Goal: Task Accomplishment & Management: Manage account settings

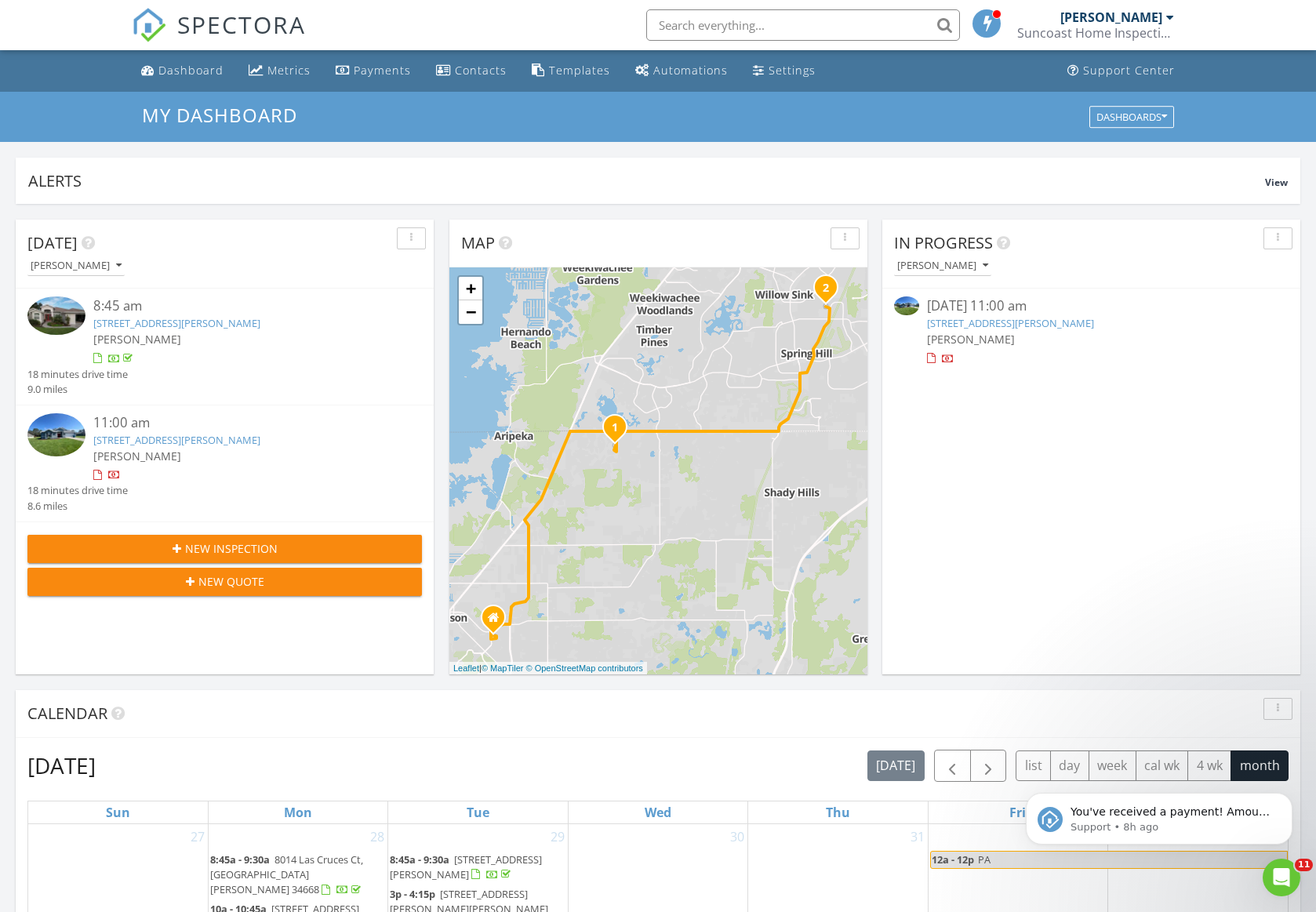
scroll to position [1452, 1340]
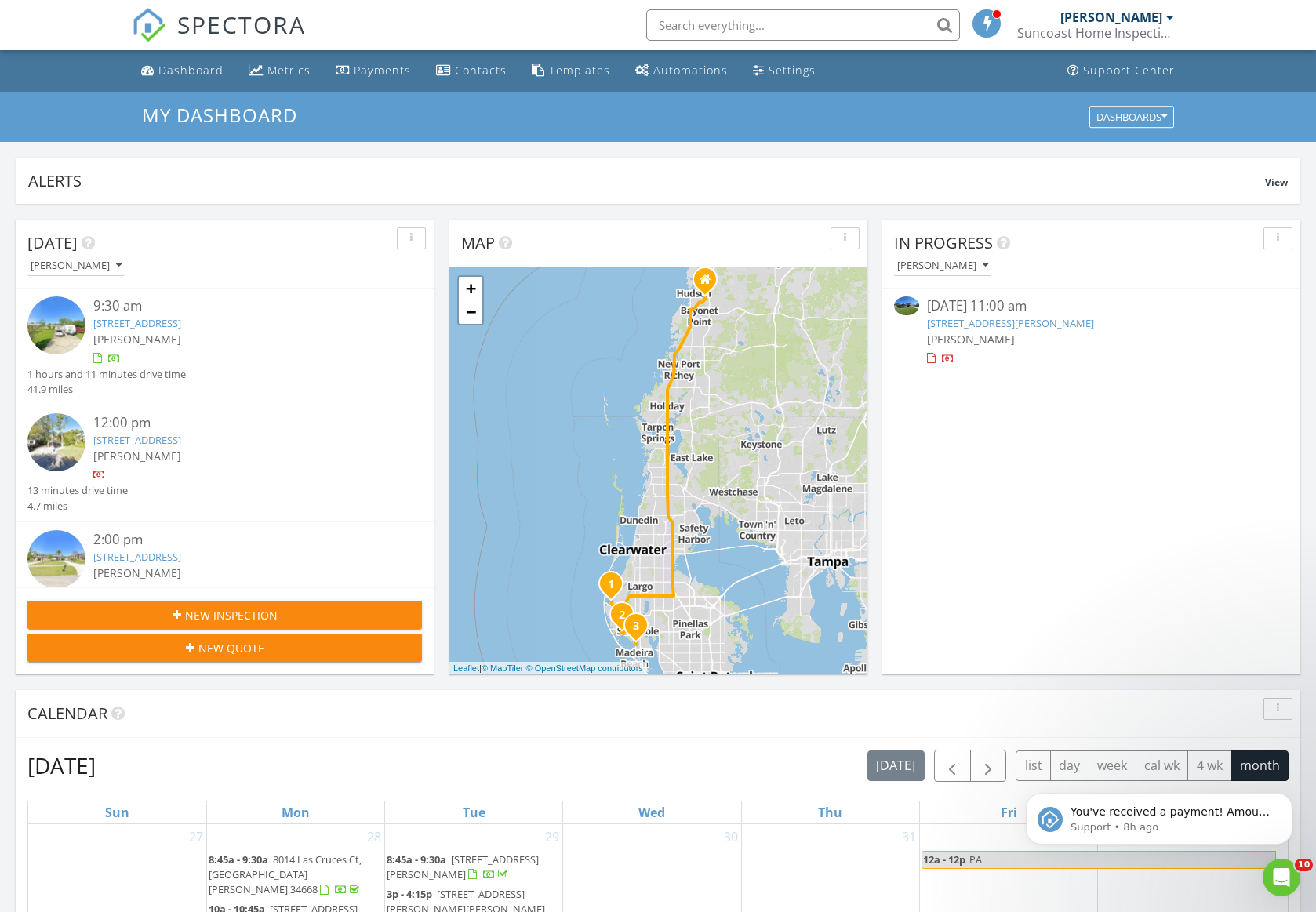
click at [374, 68] on div "Payments" at bounding box center [382, 70] width 57 height 15
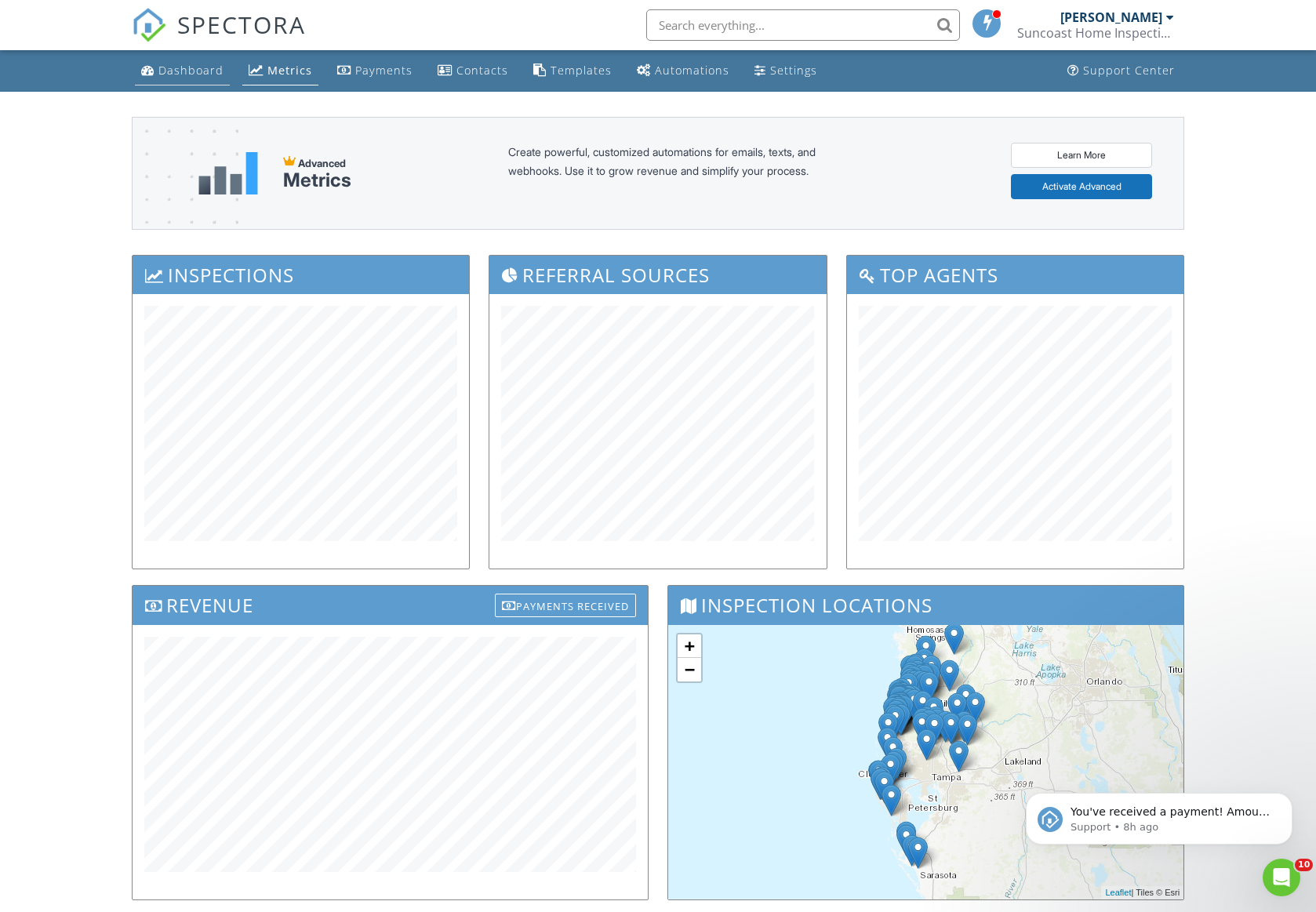
click at [195, 75] on div "Dashboard" at bounding box center [191, 70] width 65 height 15
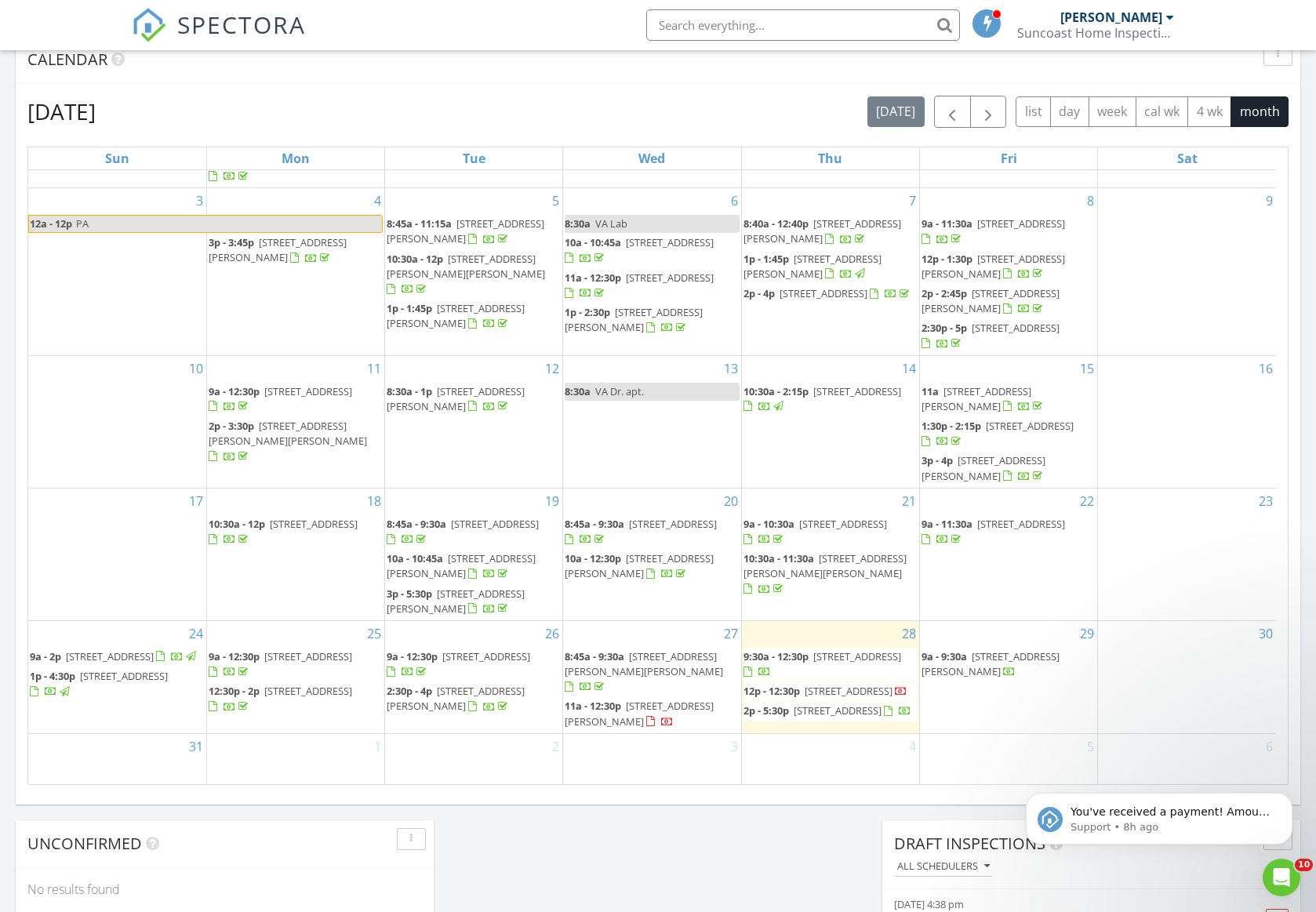
scroll to position [664, 0]
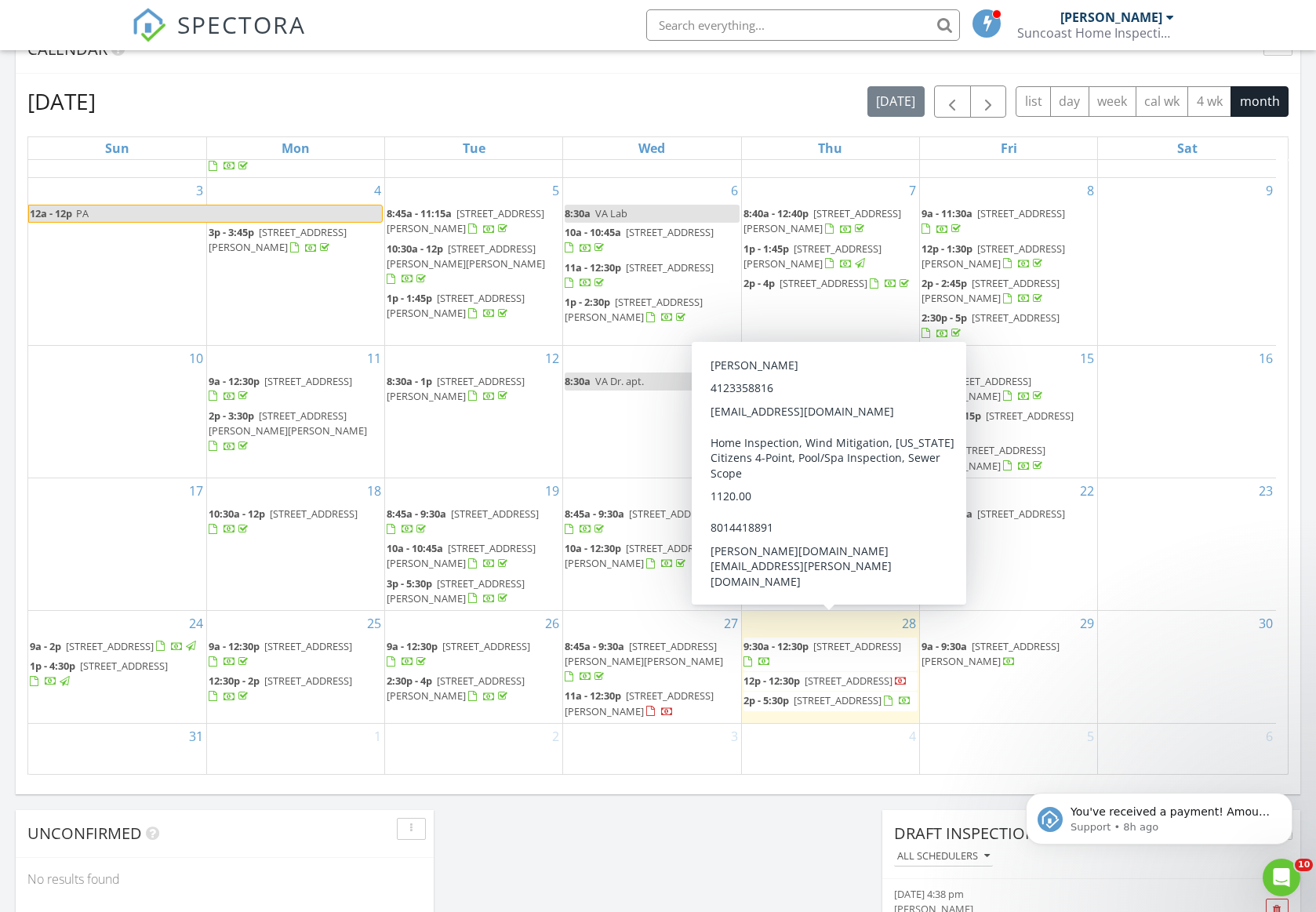
click at [858, 639] on span "[STREET_ADDRESS]" at bounding box center [857, 646] width 88 height 14
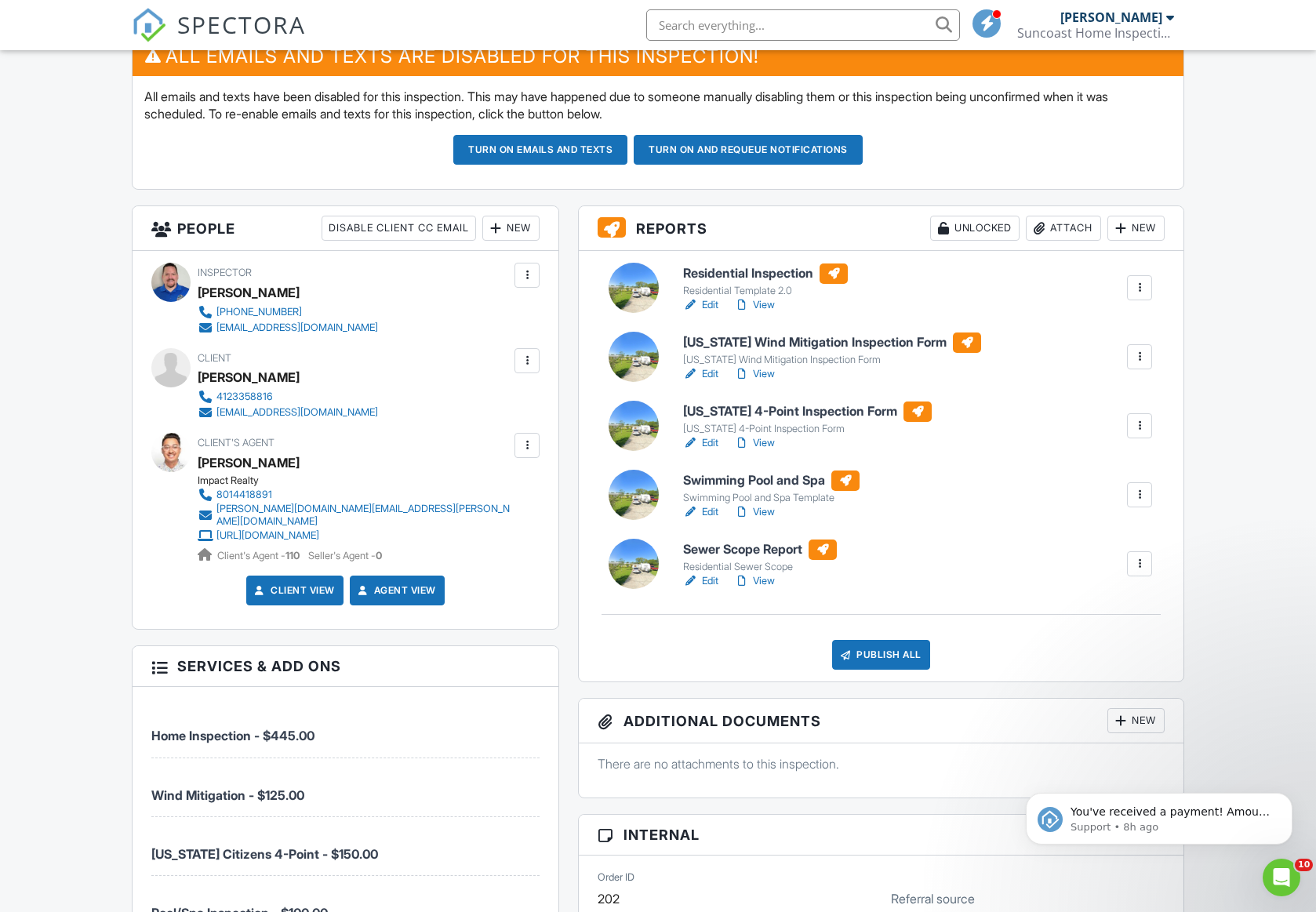
scroll to position [504, 0]
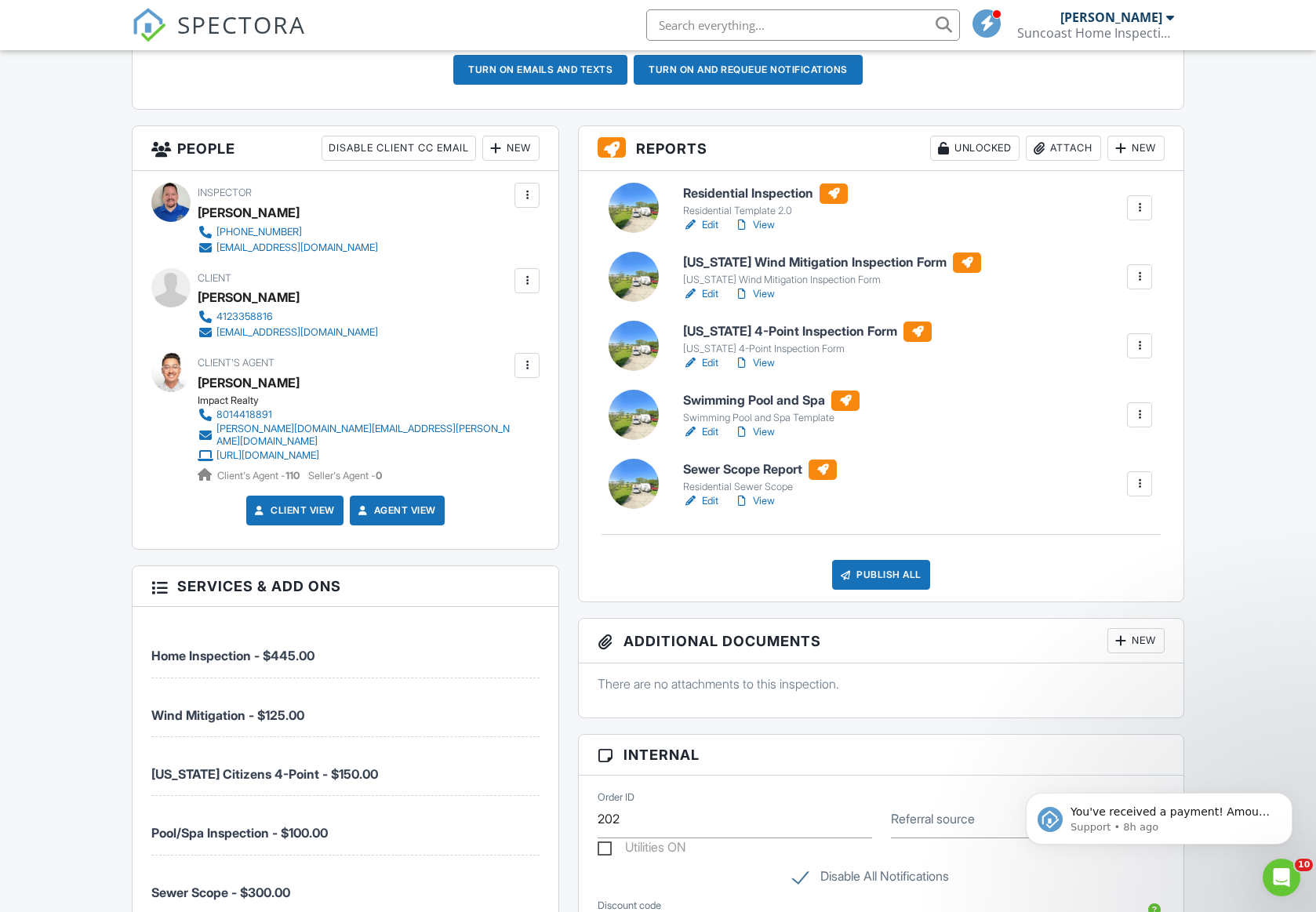
click at [711, 225] on link "Edit" at bounding box center [700, 225] width 35 height 16
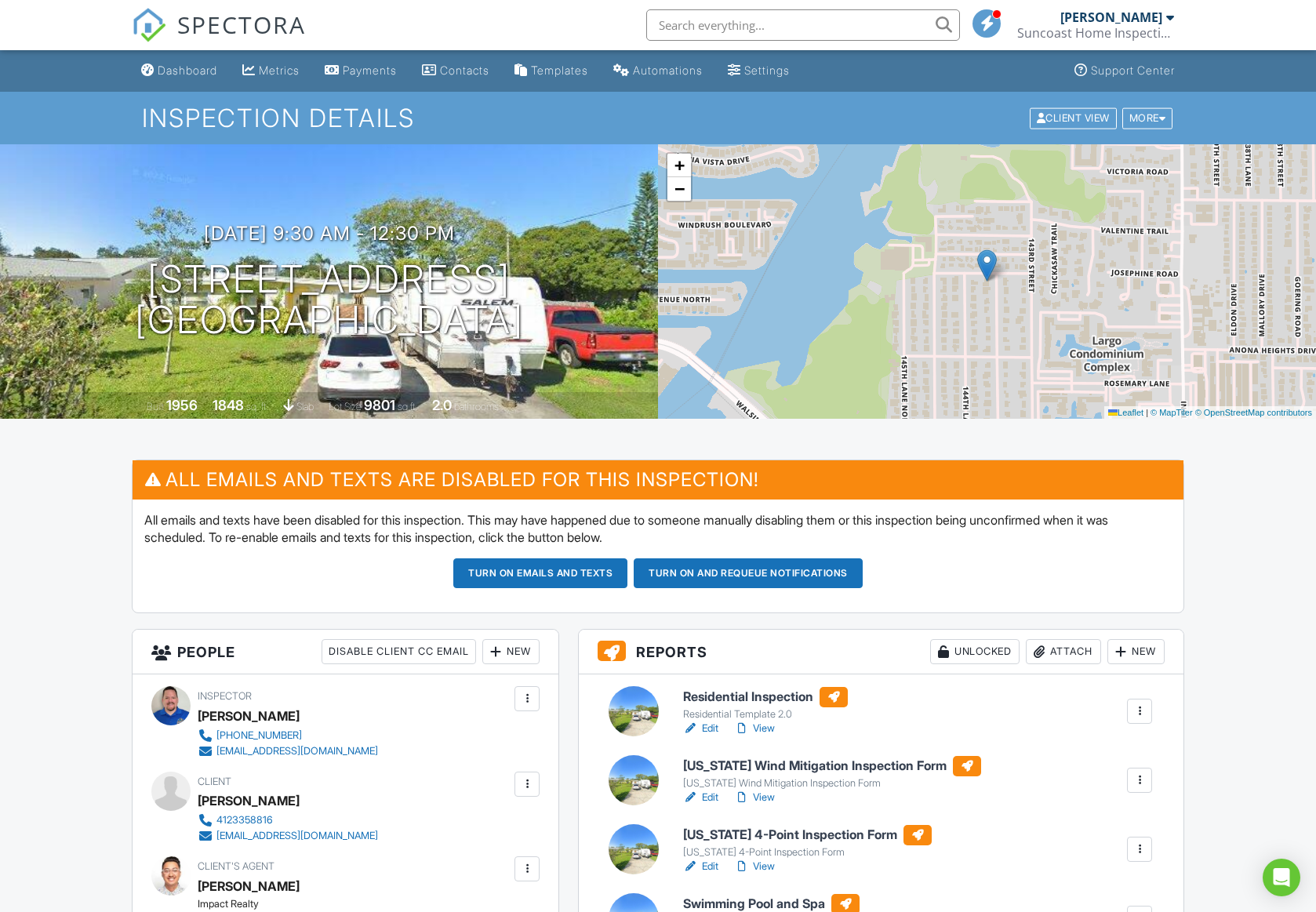
click at [215, 796] on div "[PERSON_NAME]" at bounding box center [249, 801] width 102 height 24
click at [215, 796] on div "Brandon Hatok" at bounding box center [249, 801] width 102 height 24
copy div "Brandon Hatok"
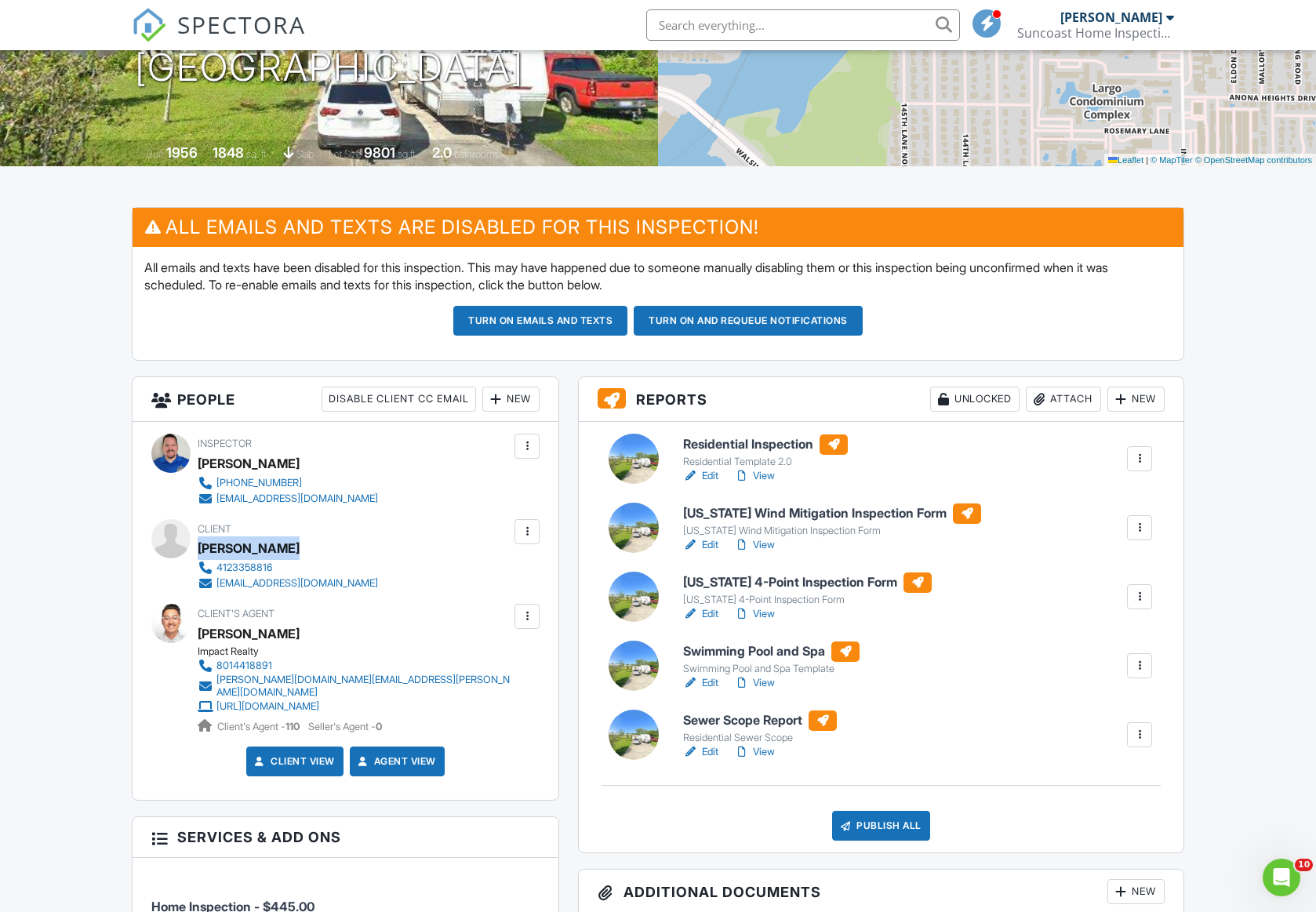
scroll to position [333, 0]
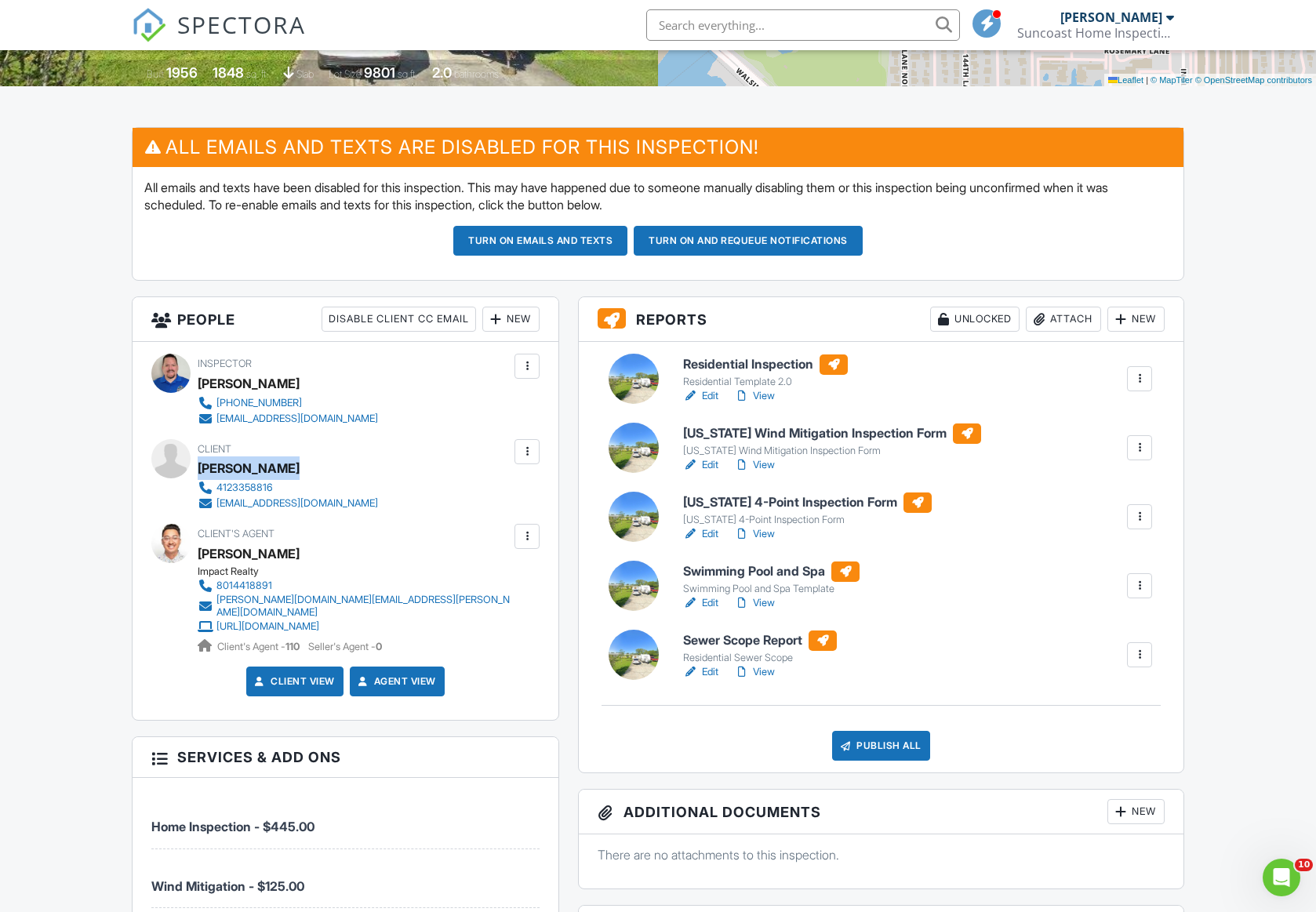
click at [712, 465] on link "Edit" at bounding box center [700, 465] width 35 height 16
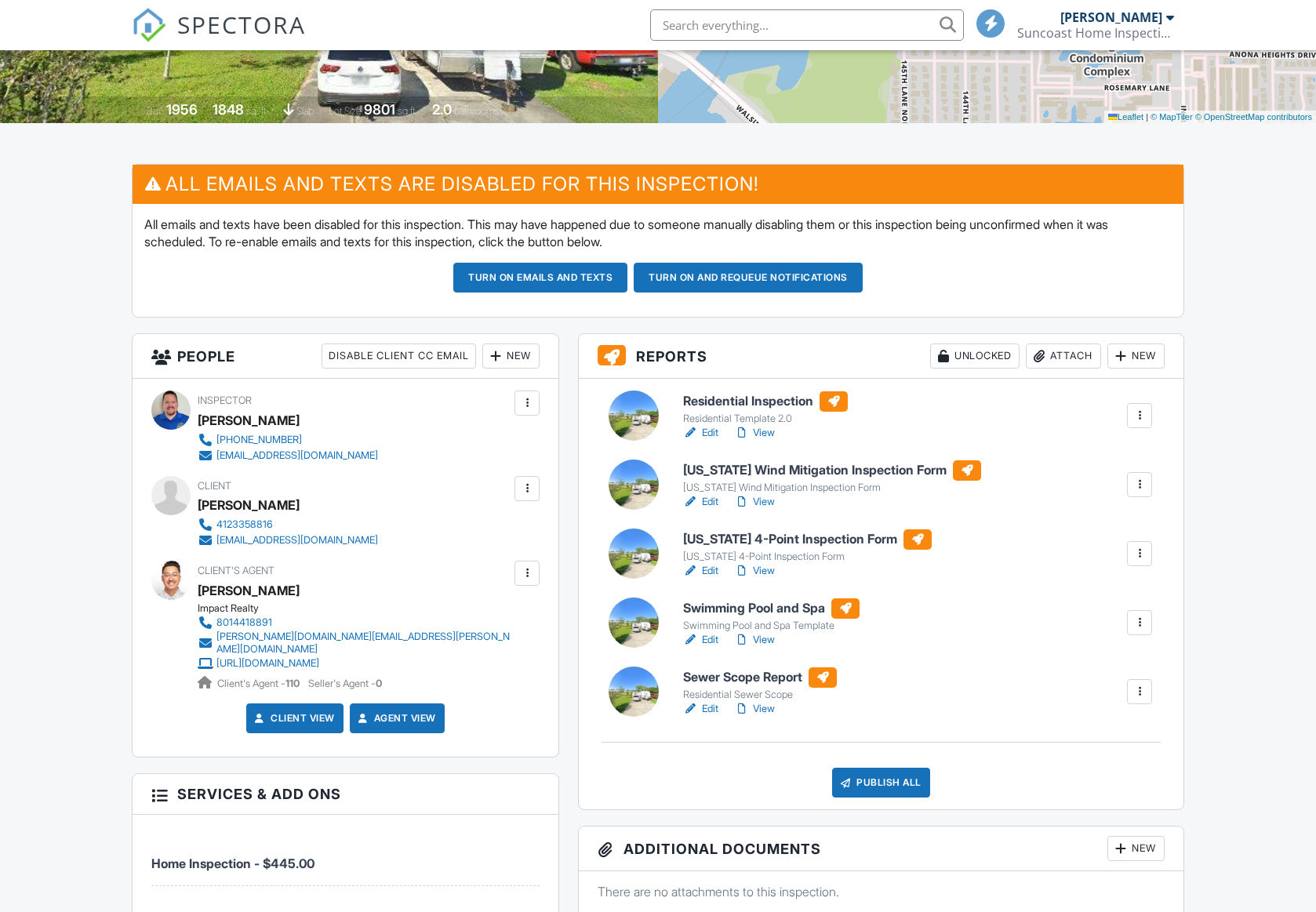
click at [717, 574] on link "Edit" at bounding box center [700, 571] width 35 height 16
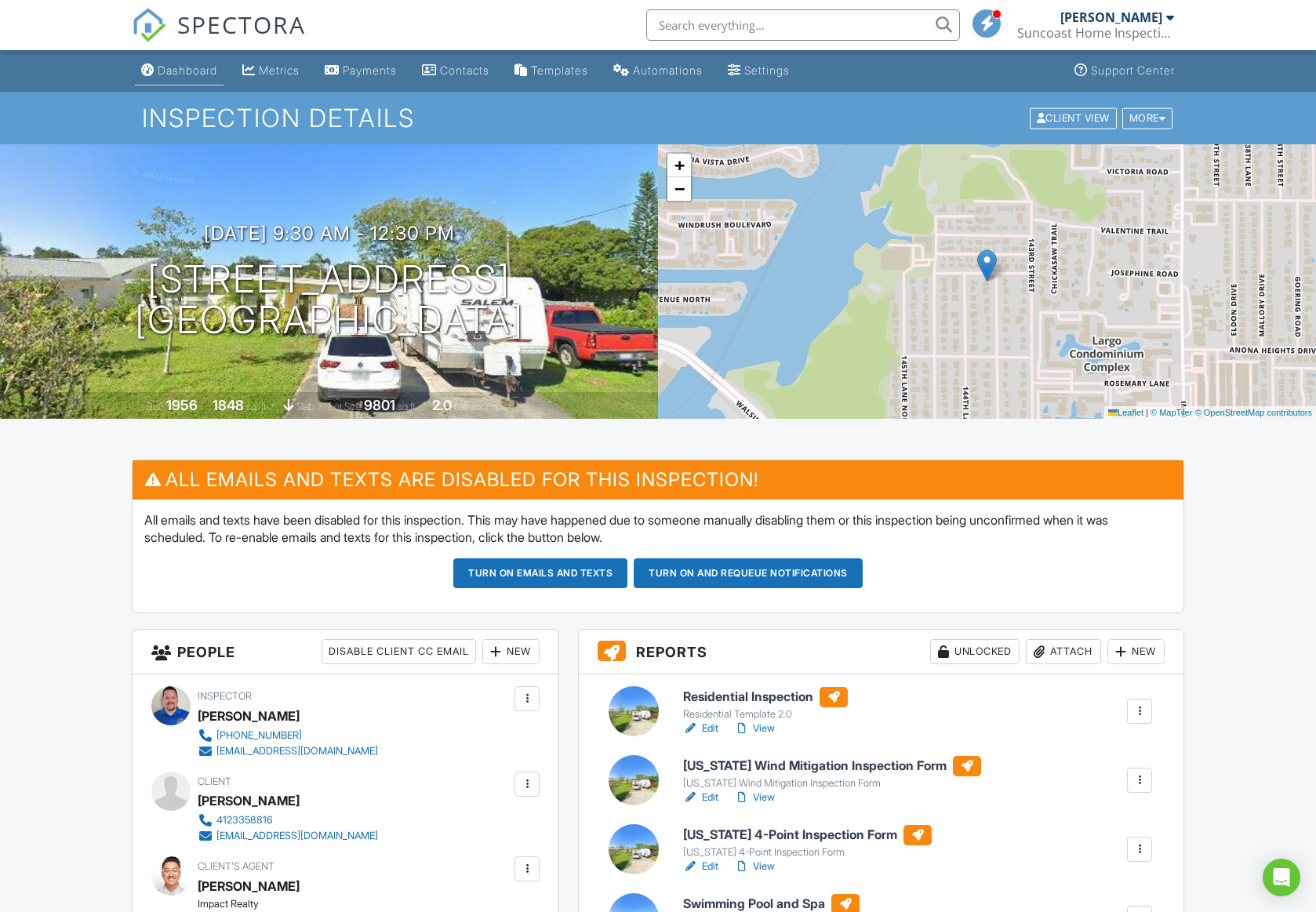
click at [180, 71] on div "Dashboard" at bounding box center [188, 70] width 60 height 13
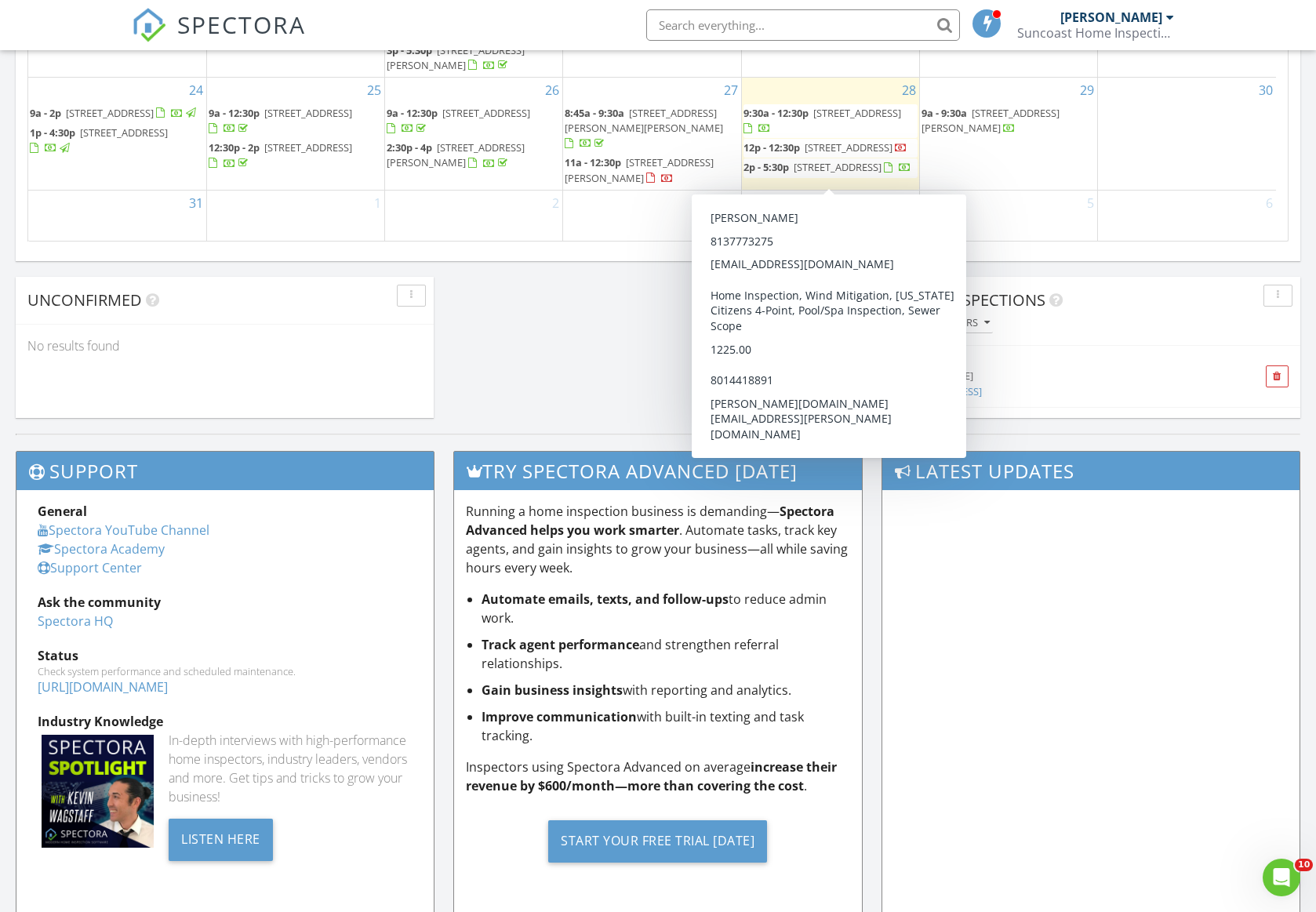
scroll to position [1157, 0]
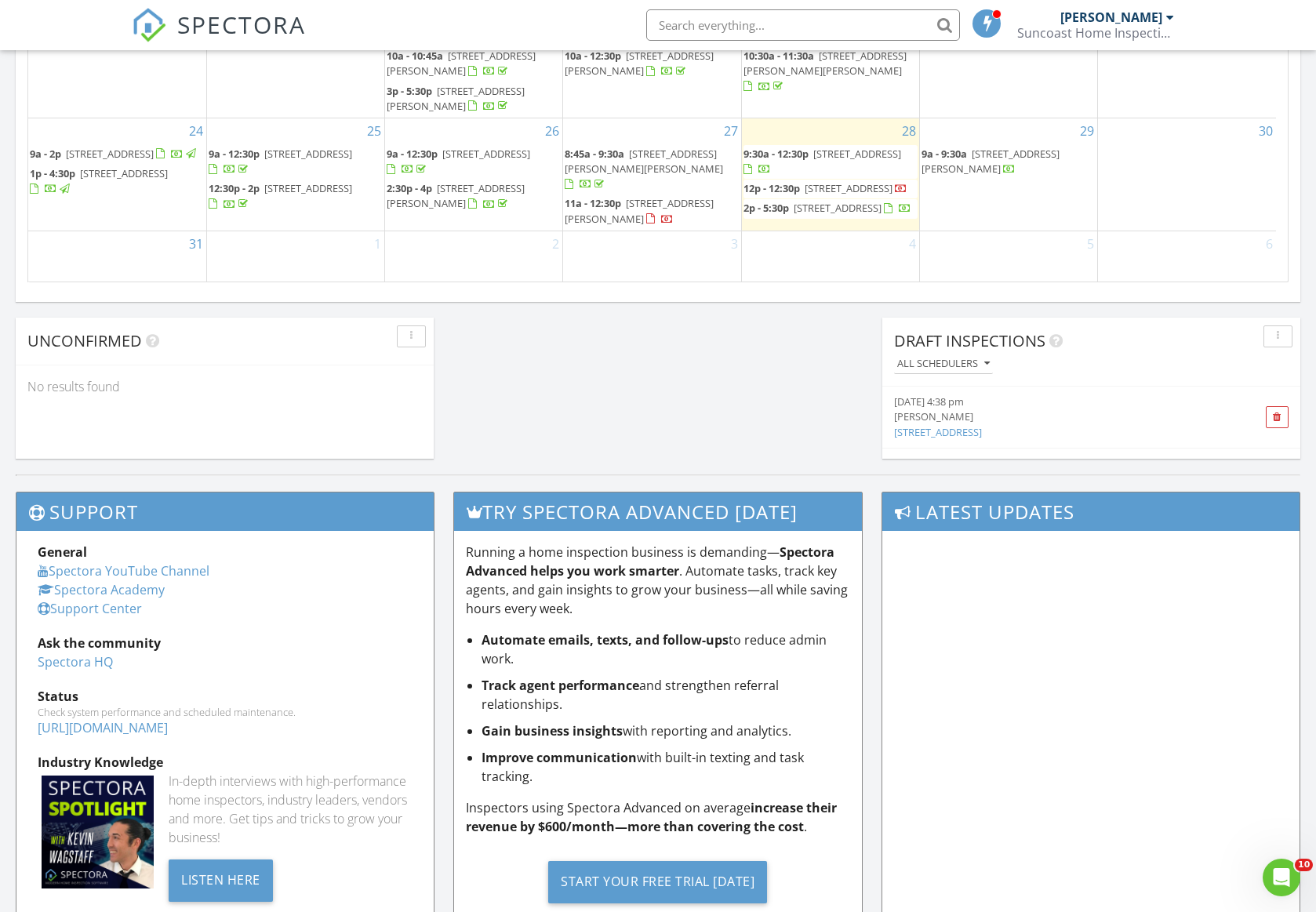
click at [805, 208] on span "[STREET_ADDRESS]" at bounding box center [837, 208] width 88 height 14
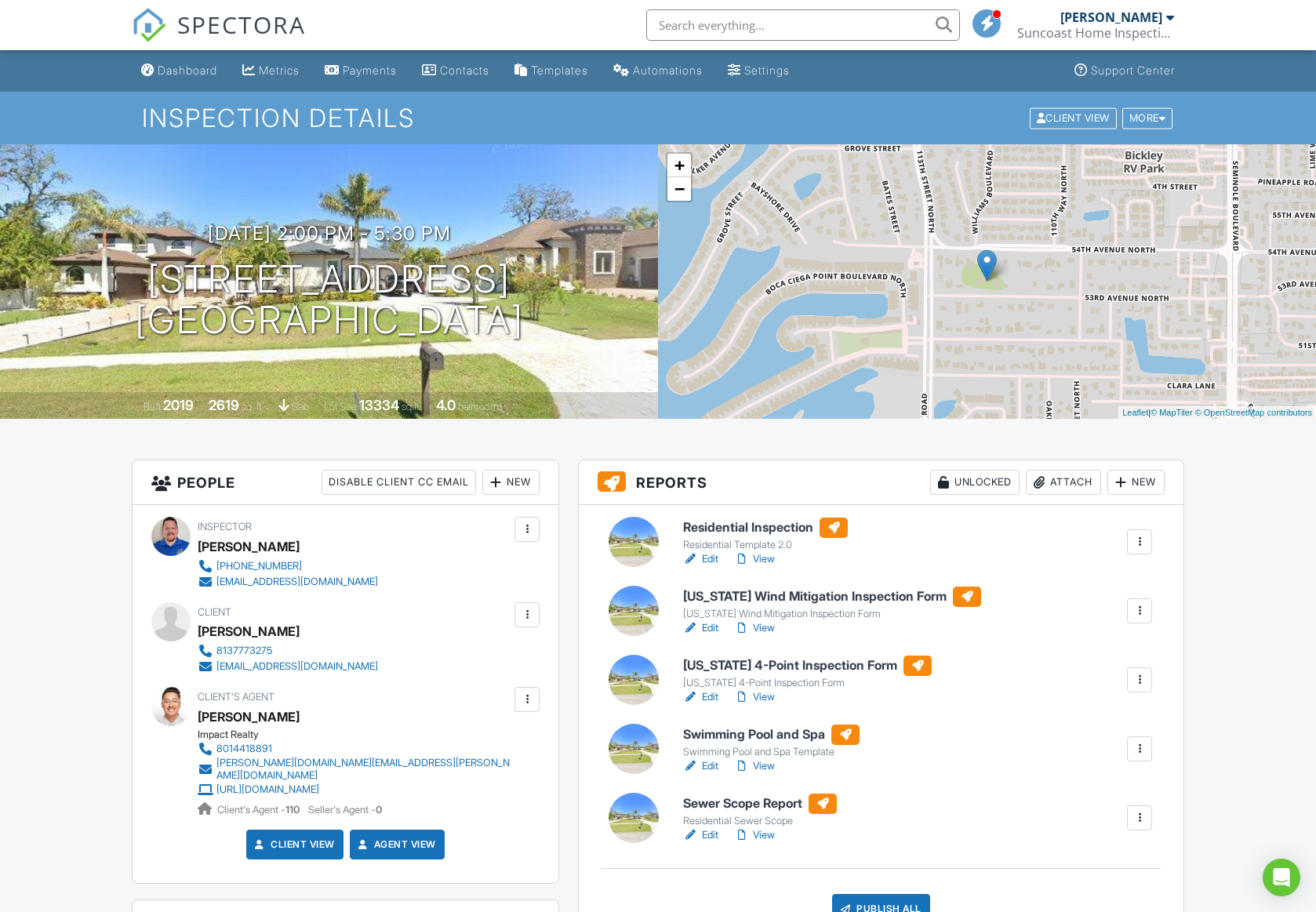
click at [240, 633] on div "[PERSON_NAME]" at bounding box center [249, 631] width 102 height 24
click at [240, 633] on div "Carolyn Hanna" at bounding box center [249, 631] width 102 height 24
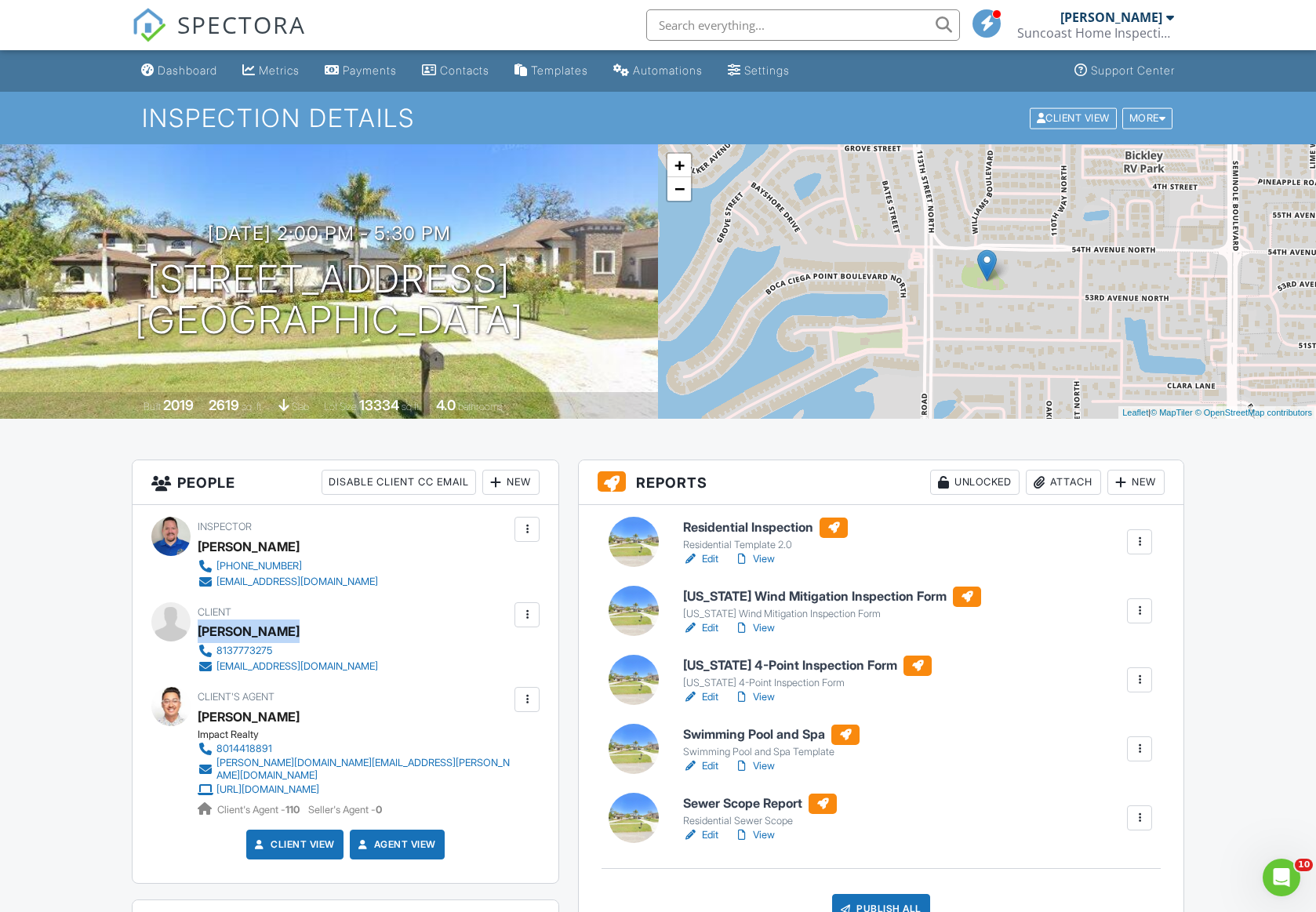
click at [713, 556] on link "Edit" at bounding box center [700, 560] width 35 height 16
click at [709, 628] on link "Edit" at bounding box center [700, 628] width 35 height 16
click at [683, 202] on div "+ − Leaflet | © MapTiler © OpenStreetMap contributors" at bounding box center [986, 282] width 658 height 275
click at [680, 195] on span "−" at bounding box center [679, 188] width 10 height 20
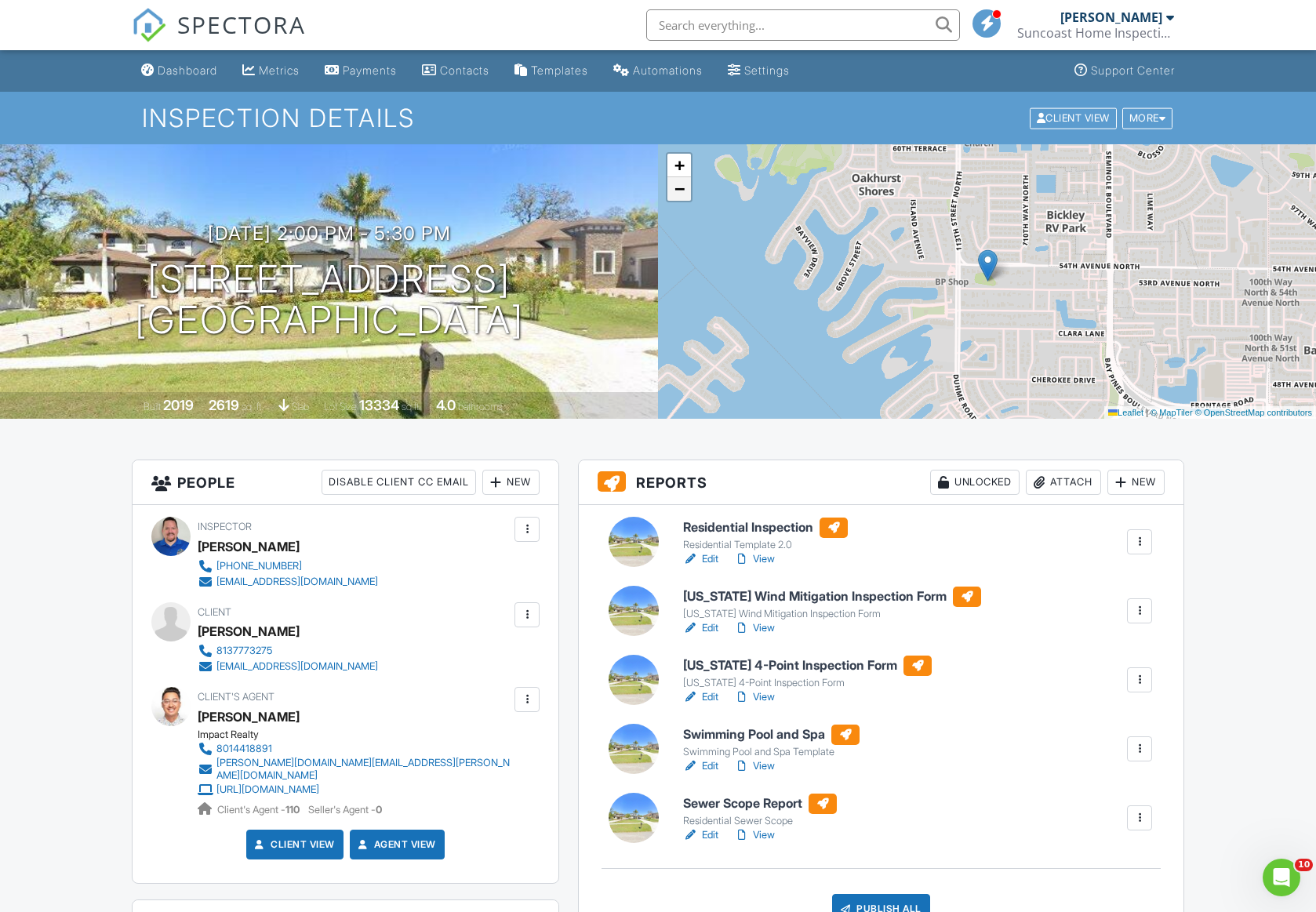
click at [681, 193] on span "−" at bounding box center [679, 188] width 10 height 20
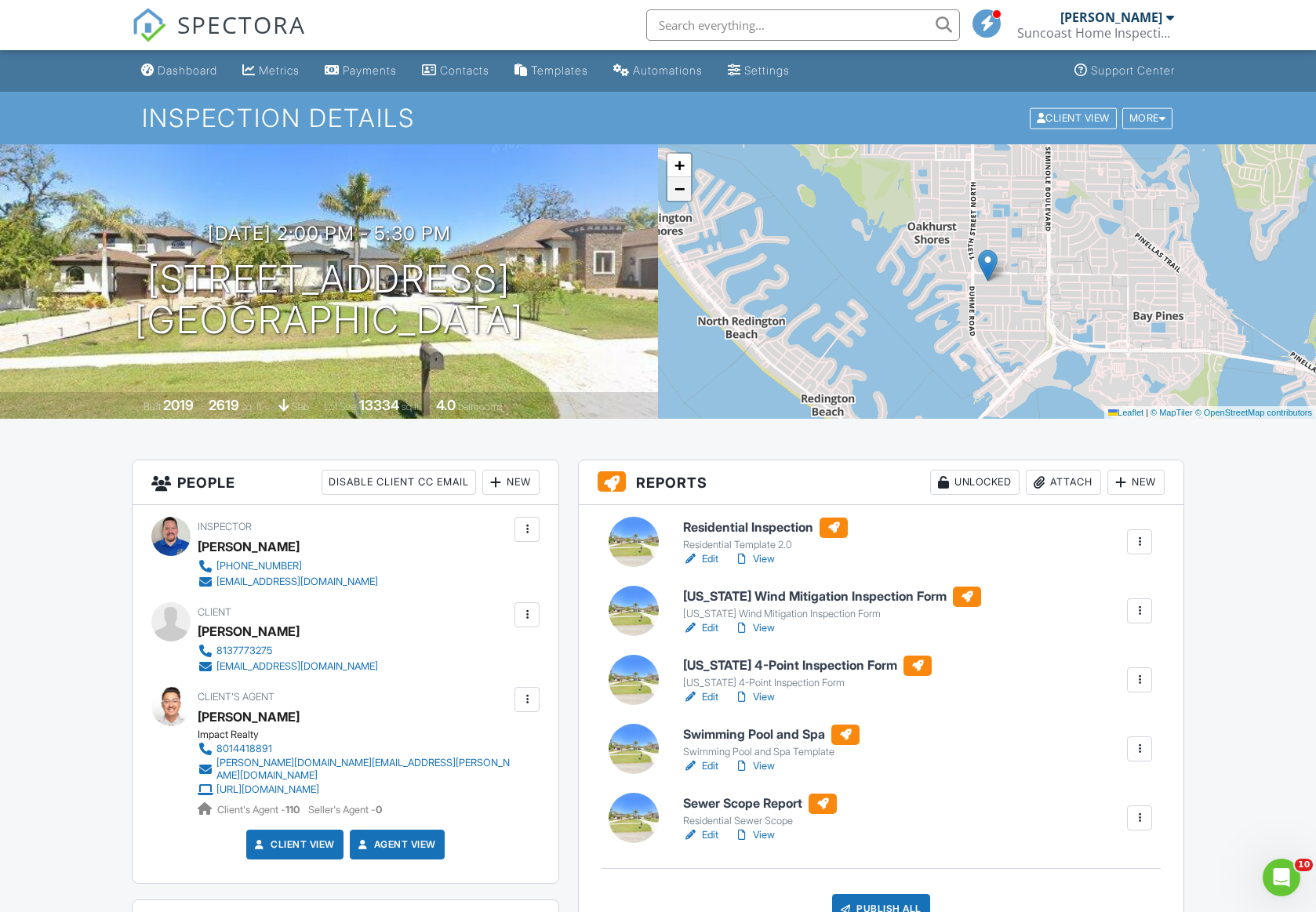
click at [681, 193] on span "−" at bounding box center [679, 188] width 10 height 20
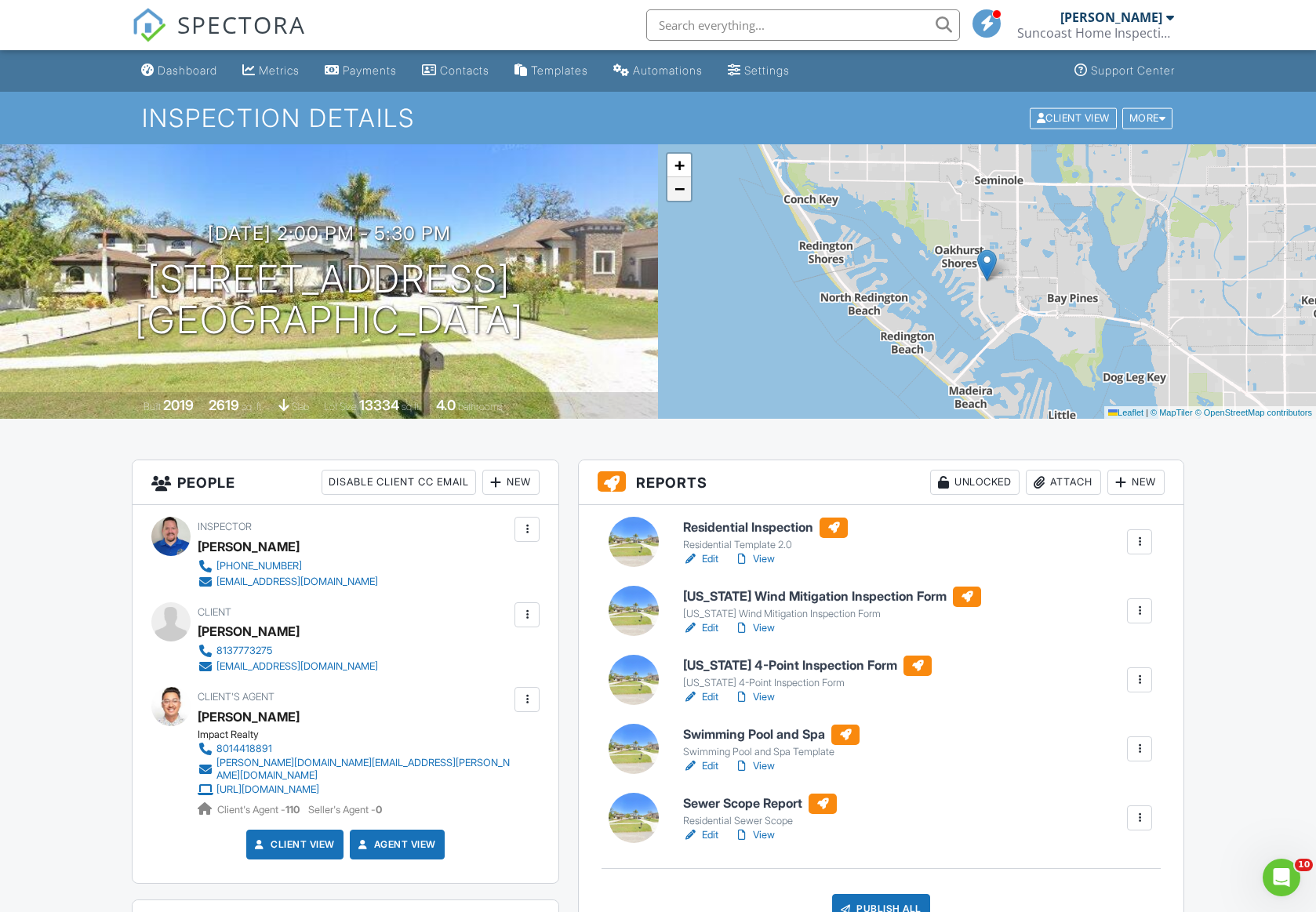
click at [681, 193] on span "−" at bounding box center [679, 188] width 10 height 20
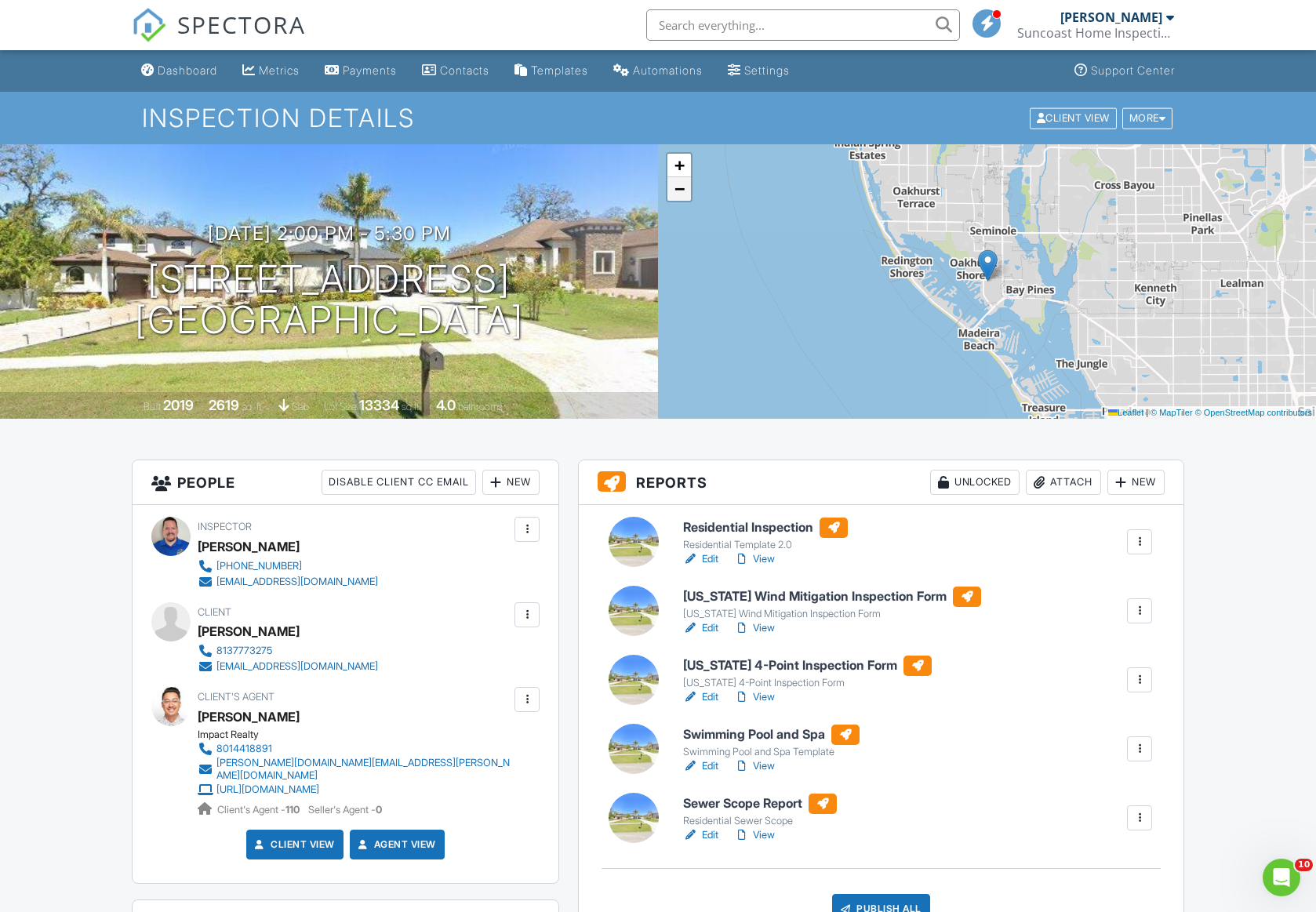
click at [681, 193] on span "−" at bounding box center [679, 188] width 10 height 20
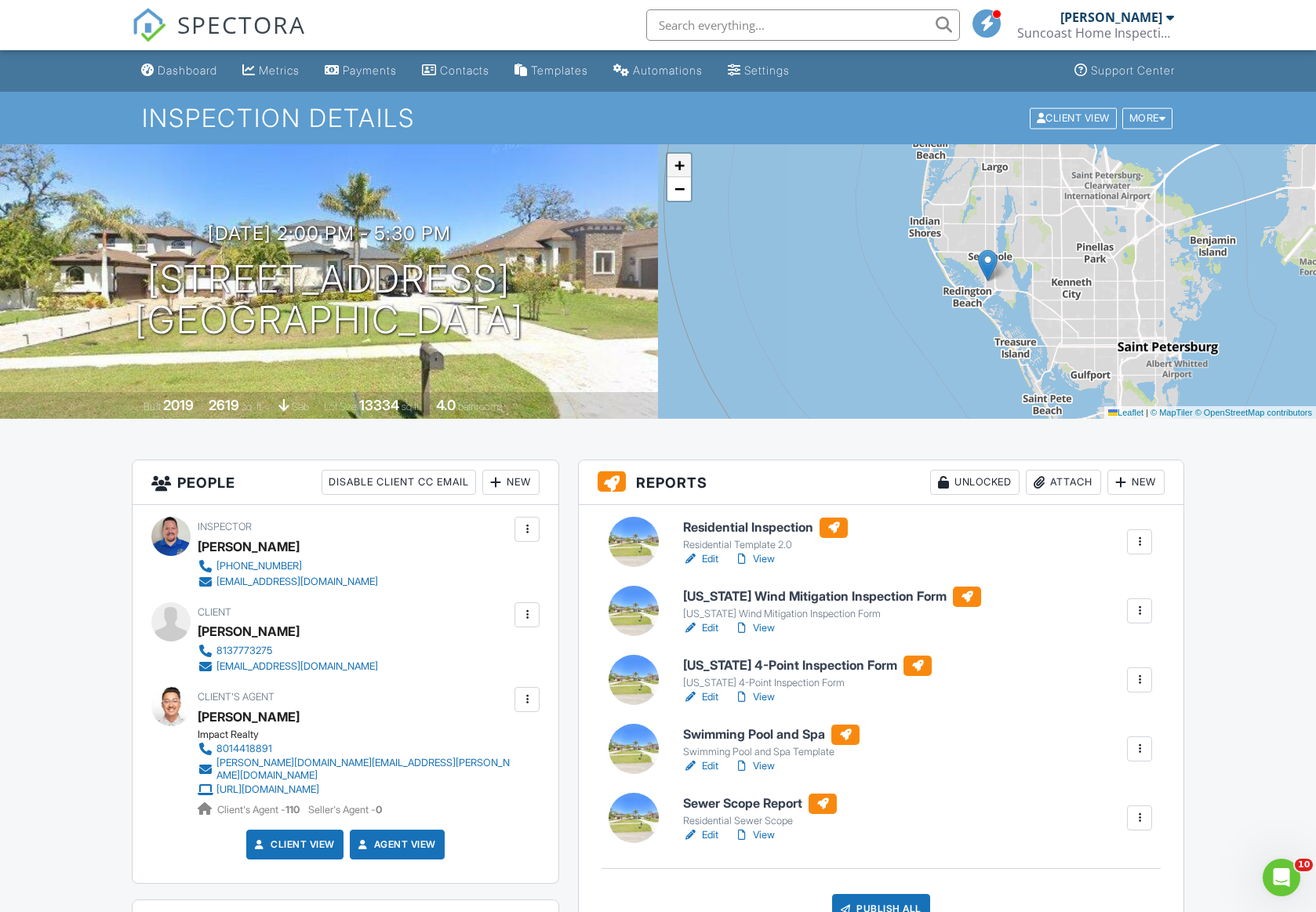
click at [677, 165] on span "+" at bounding box center [679, 165] width 10 height 20
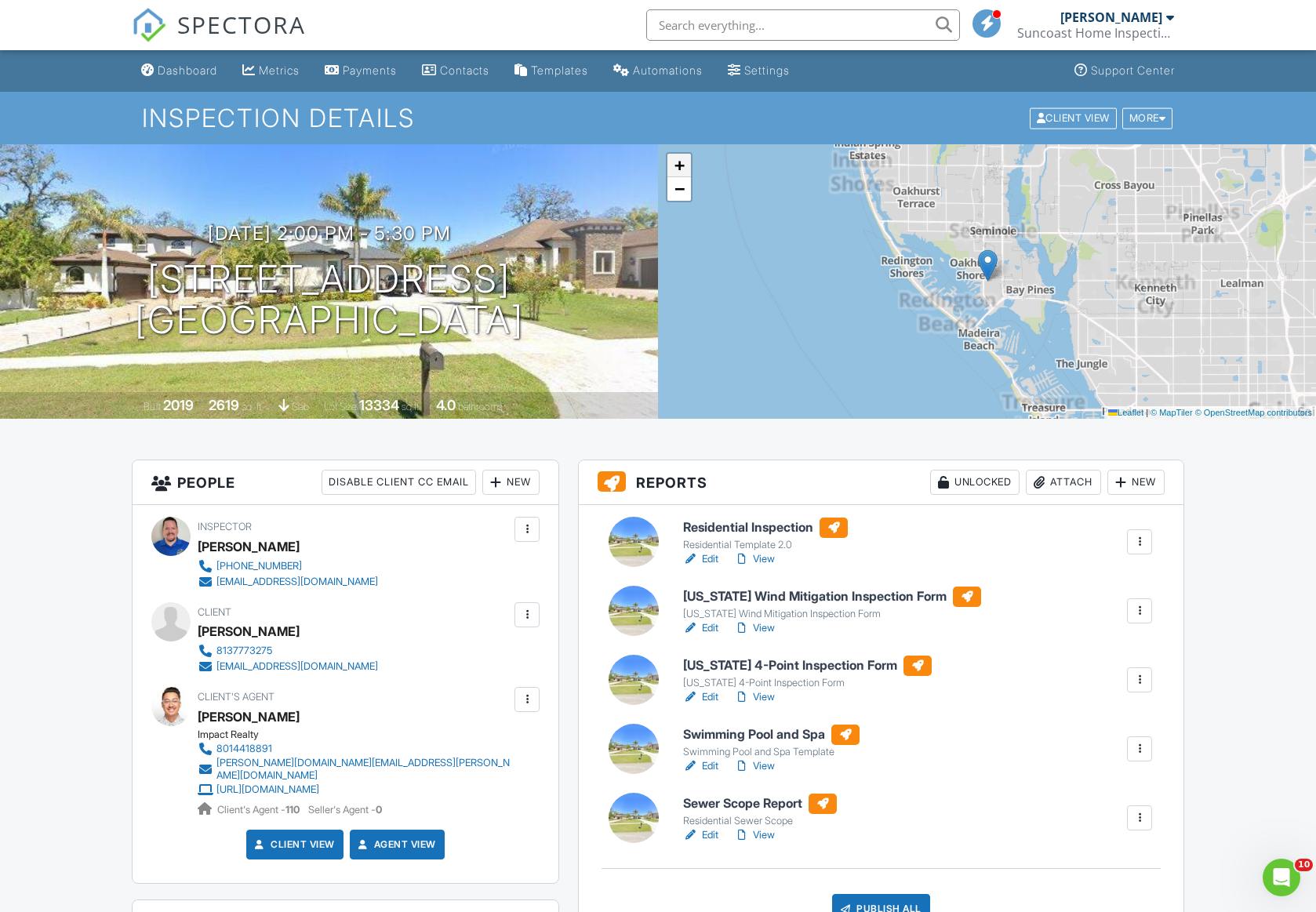
click at [677, 165] on span "+" at bounding box center [679, 165] width 10 height 20
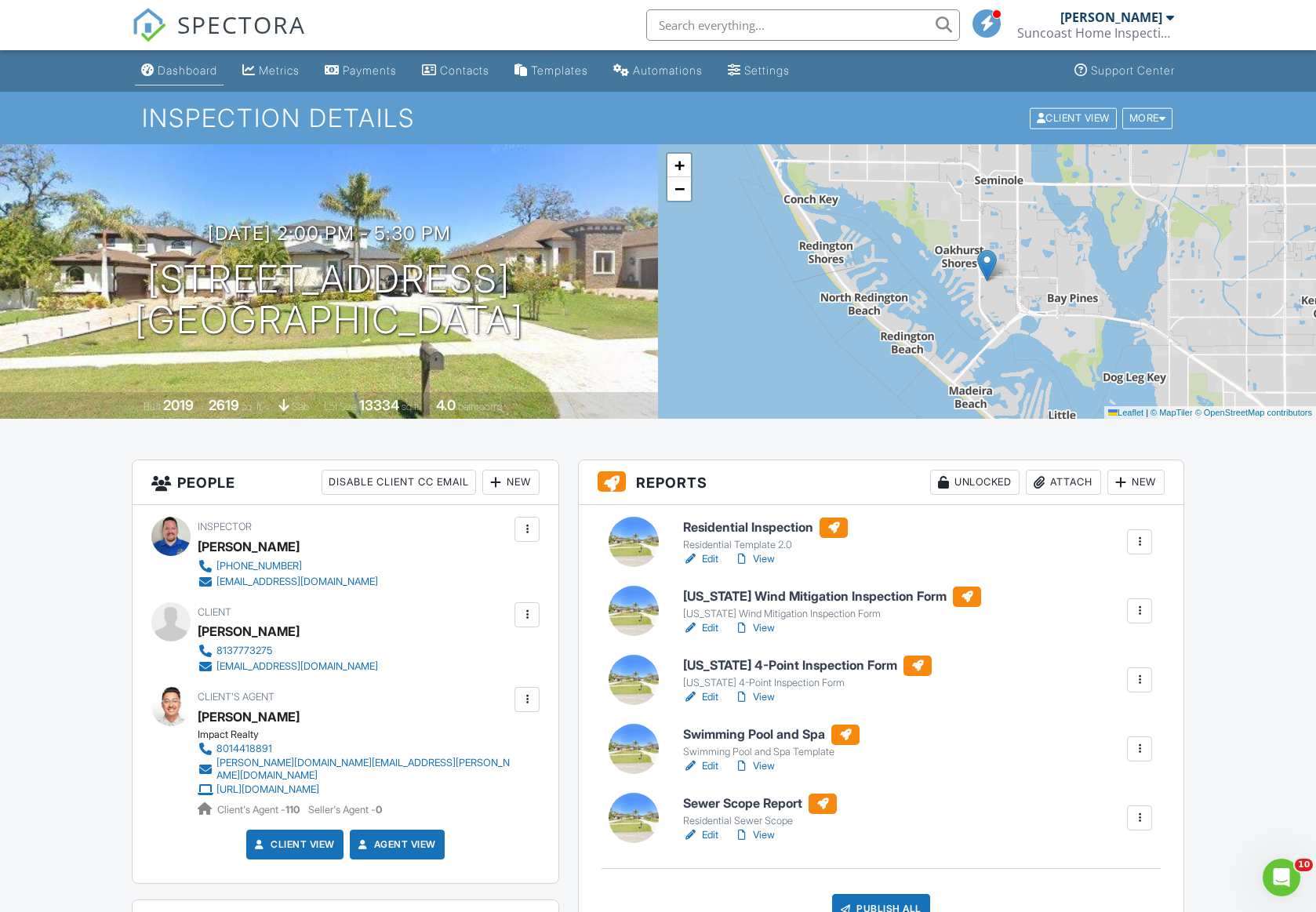
click at [195, 78] on link "Dashboard" at bounding box center [179, 71] width 89 height 29
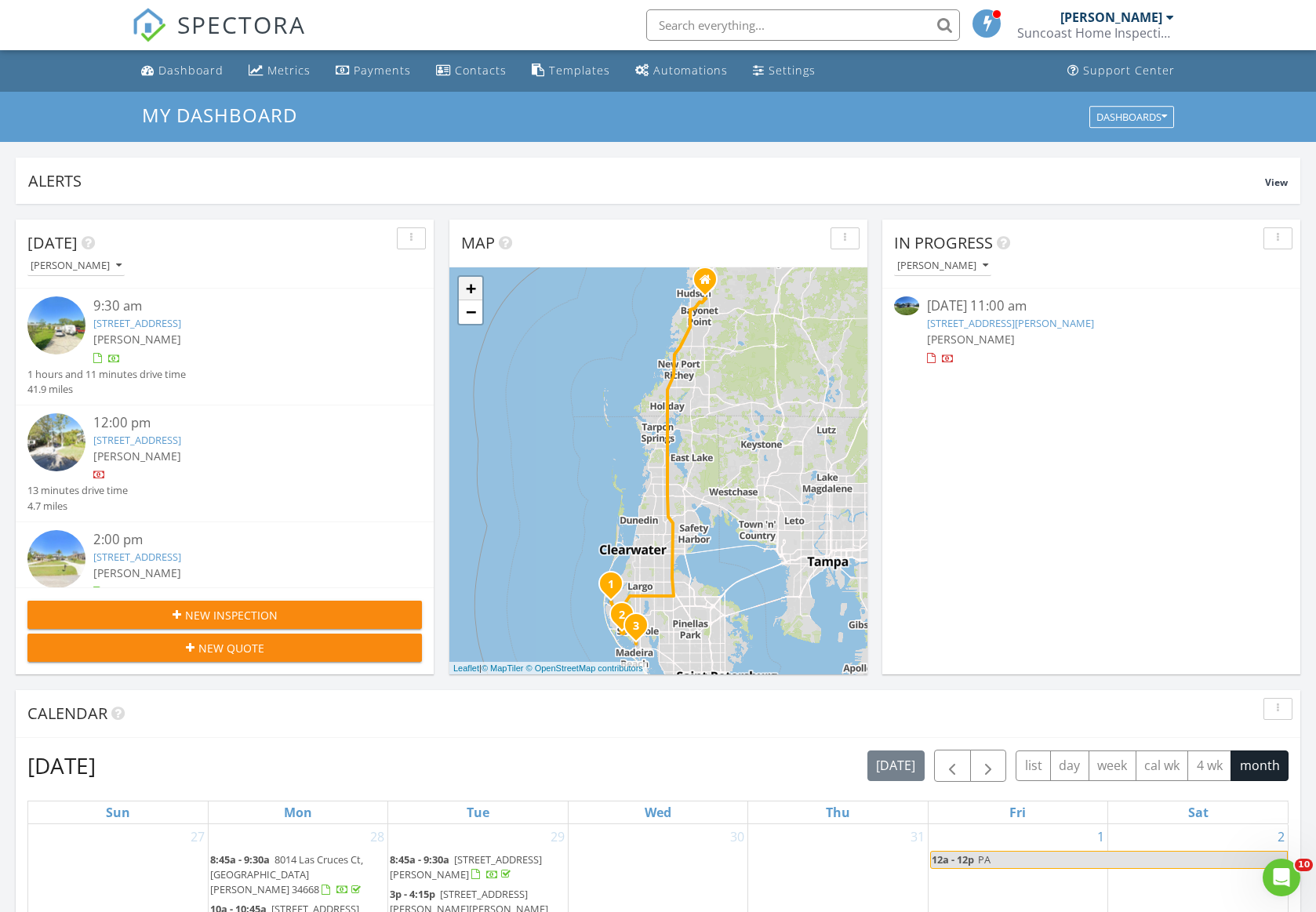
click at [475, 286] on link "+" at bounding box center [471, 289] width 24 height 24
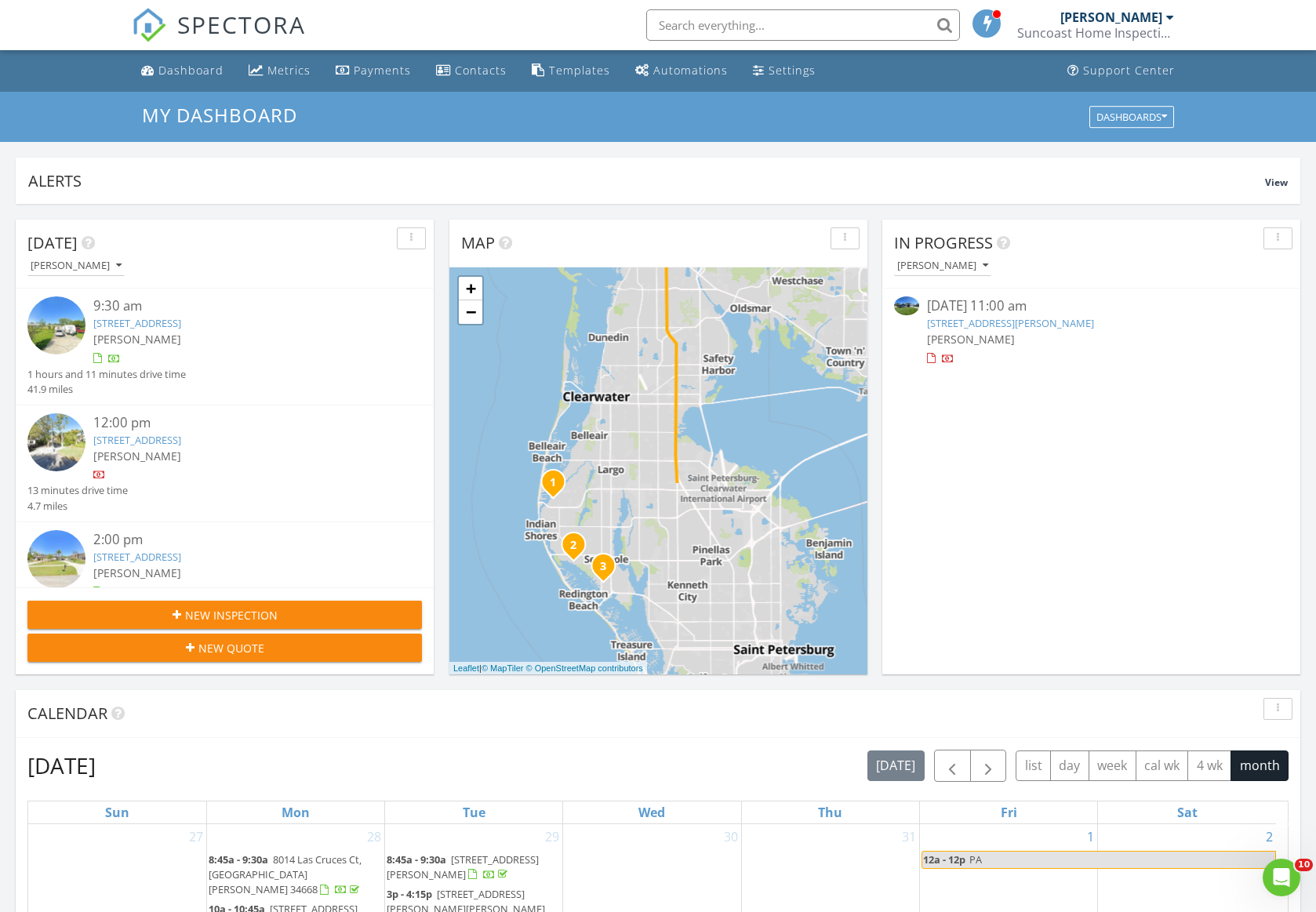
drag, startPoint x: 731, startPoint y: 575, endPoint x: 718, endPoint y: 323, distance: 252.3
click at [718, 323] on div "1 2 3 + − US 19, Ulmerton Road, Walsingham Road, Vonn Road, 74th Avenue North, …" at bounding box center [658, 471] width 418 height 407
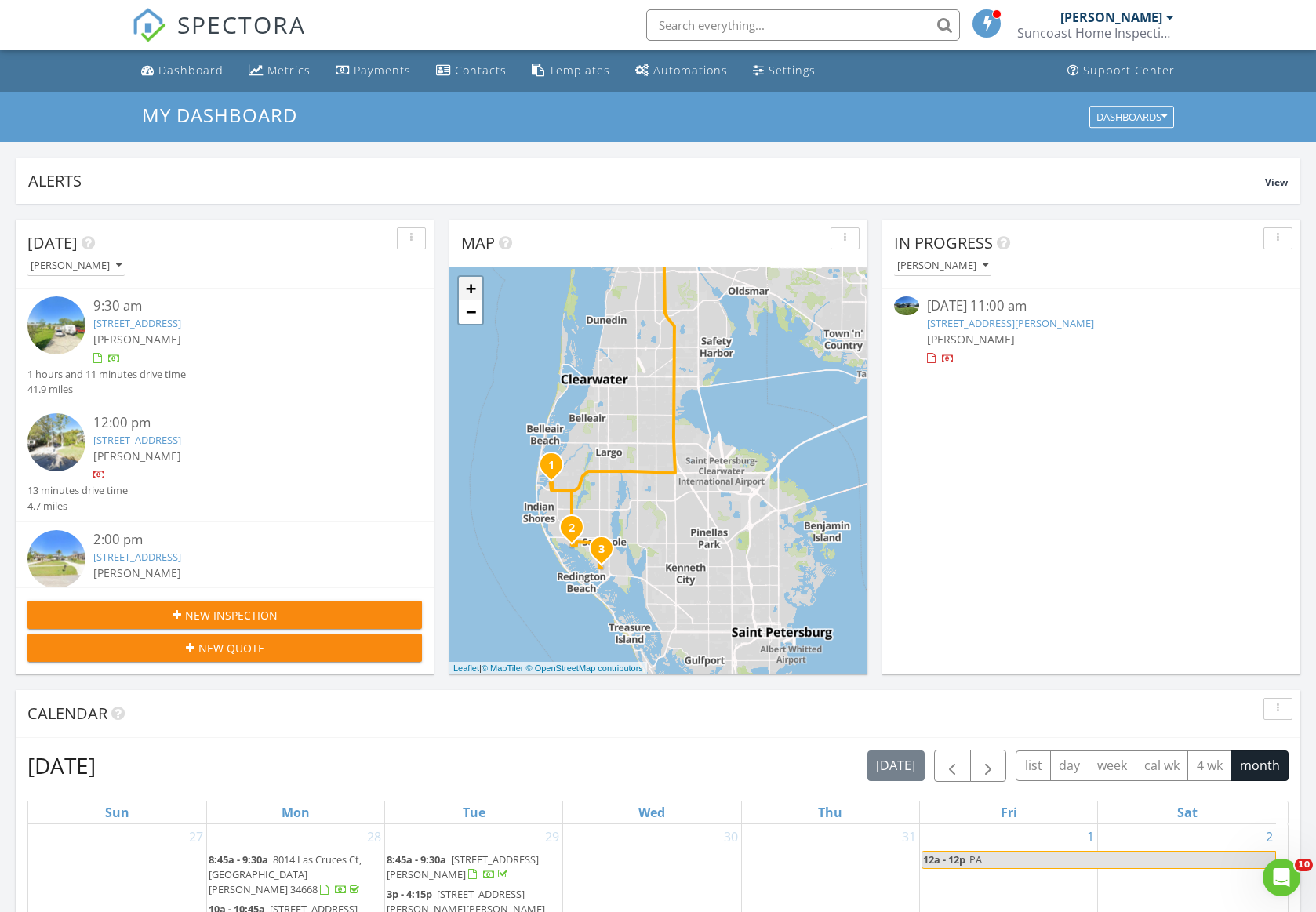
click at [471, 289] on link "+" at bounding box center [471, 289] width 24 height 24
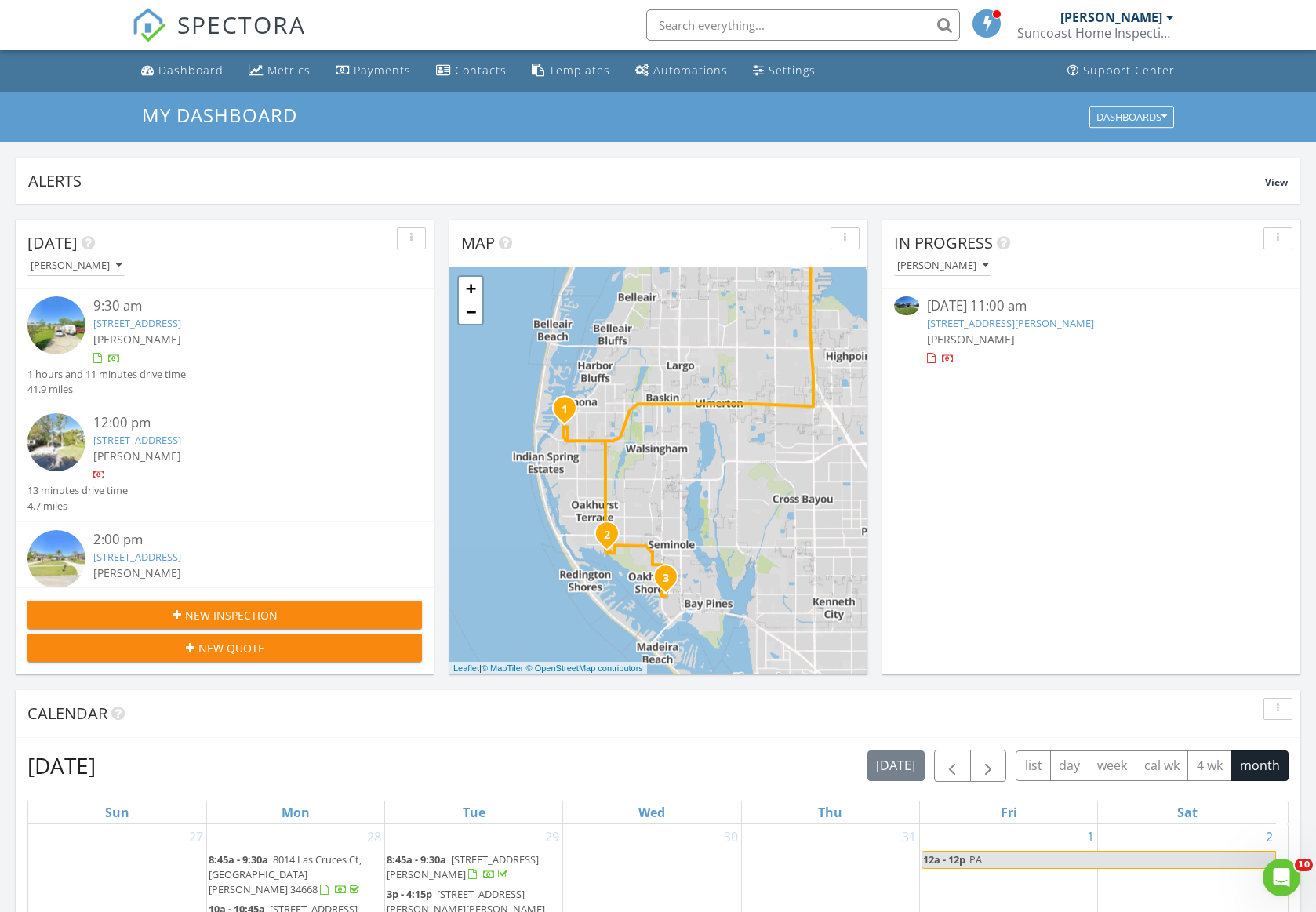
drag, startPoint x: 617, startPoint y: 566, endPoint x: 745, endPoint y: 494, distance: 146.9
click at [745, 494] on div "1 2 3 + − US 19, Ulmerton Road, Walsingham Road, Vonn Road, 74th Avenue North, …" at bounding box center [658, 471] width 418 height 407
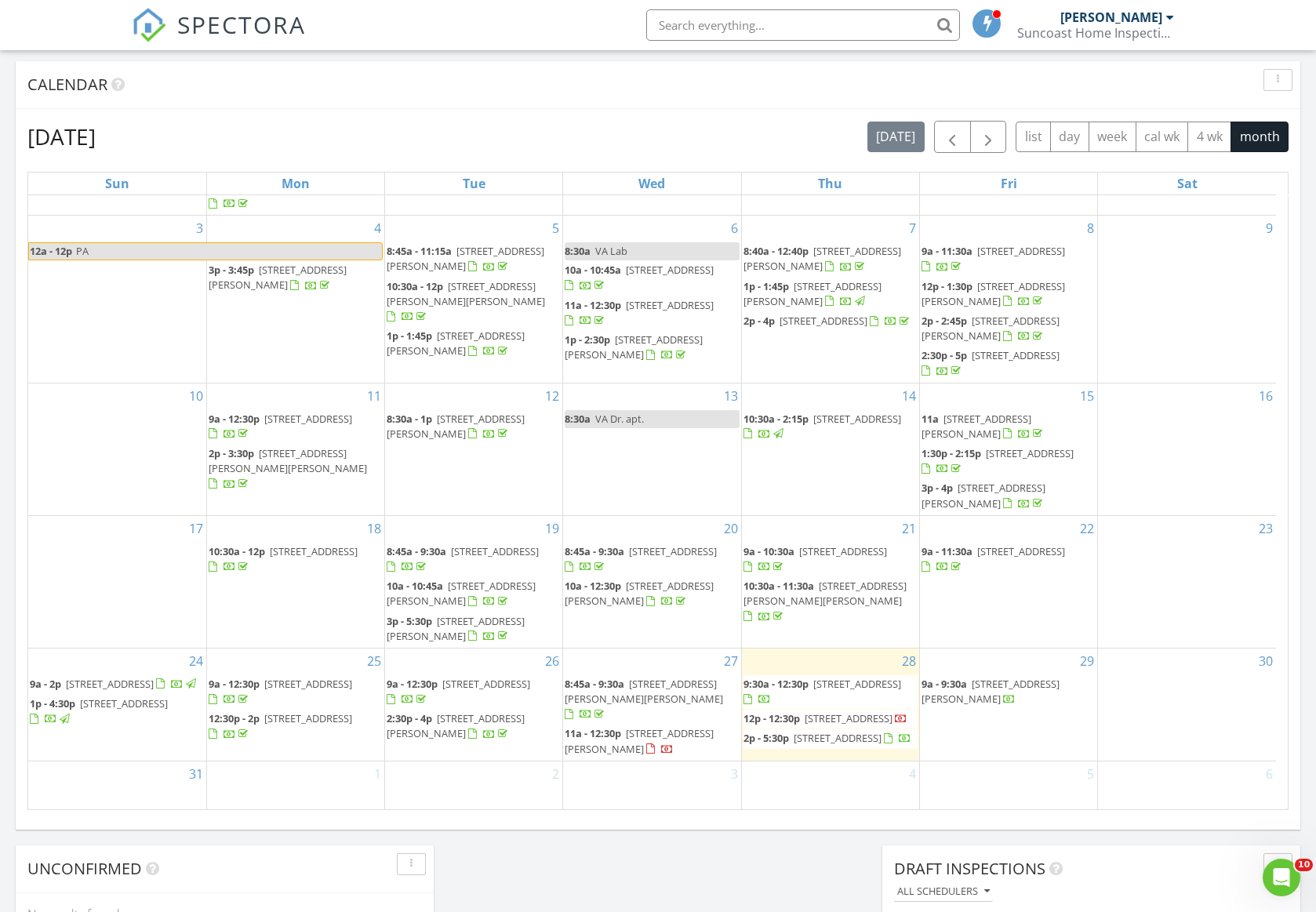
scroll to position [169, 0]
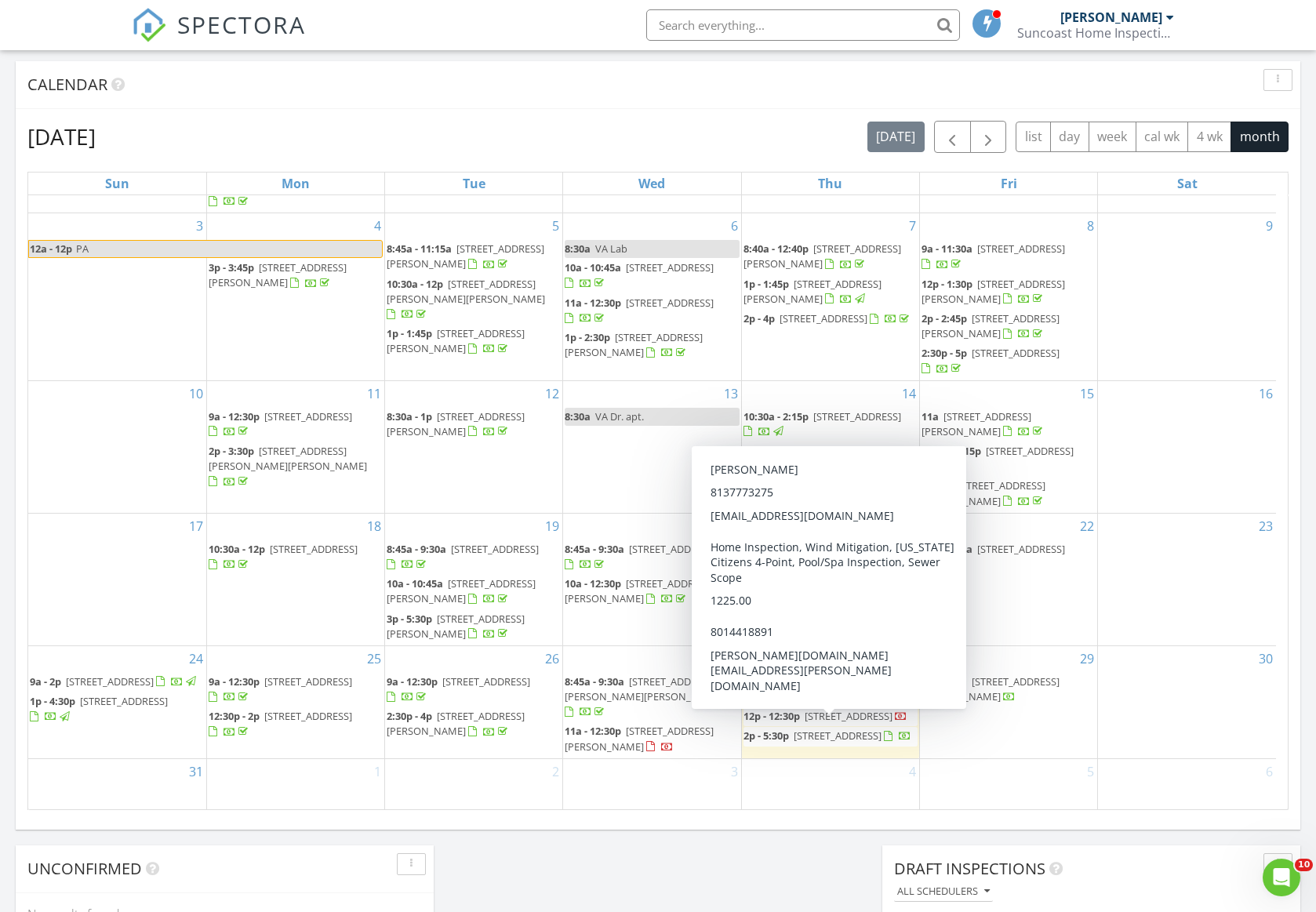
click at [797, 742] on span "[STREET_ADDRESS]" at bounding box center [837, 735] width 88 height 14
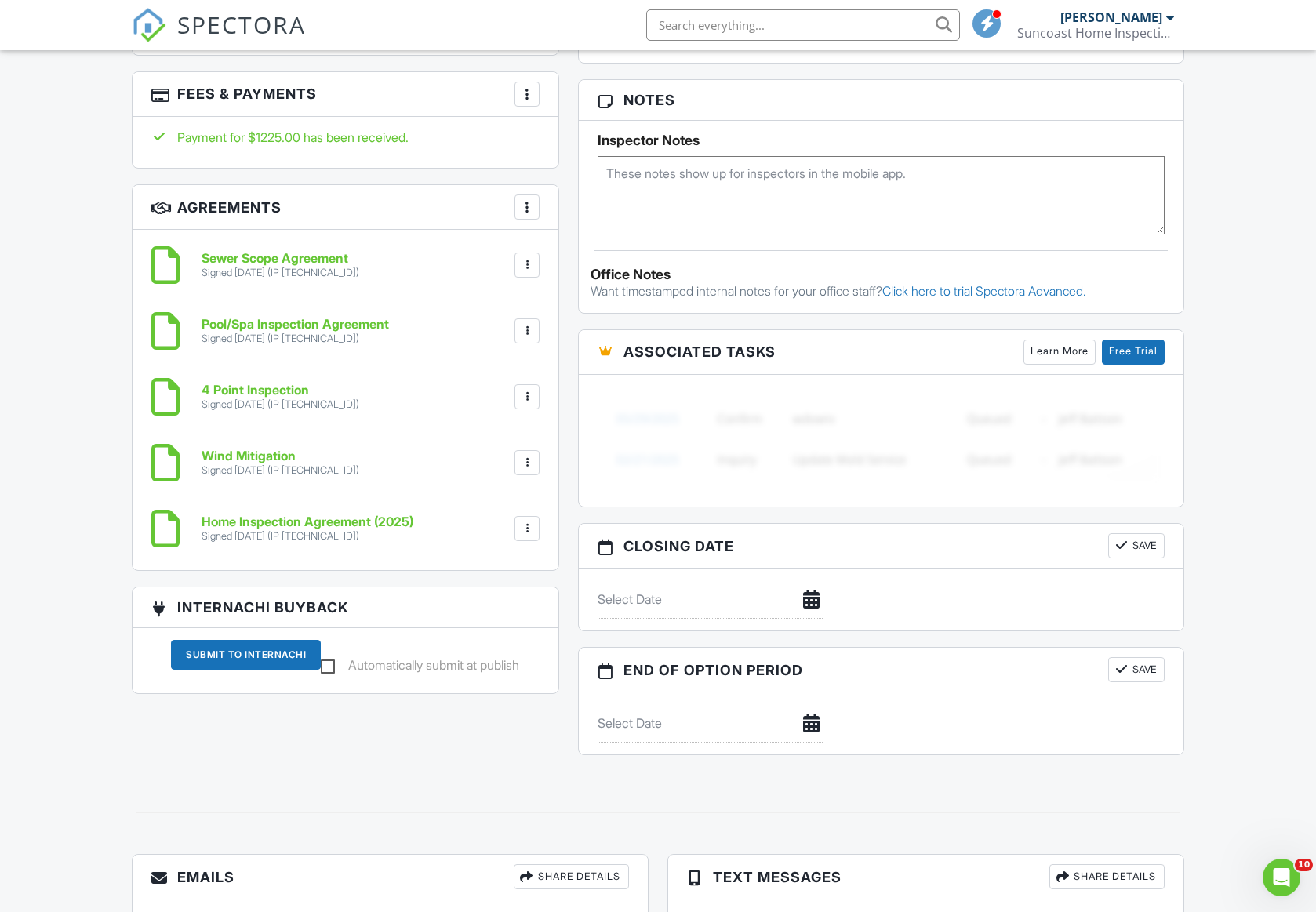
scroll to position [1257, 0]
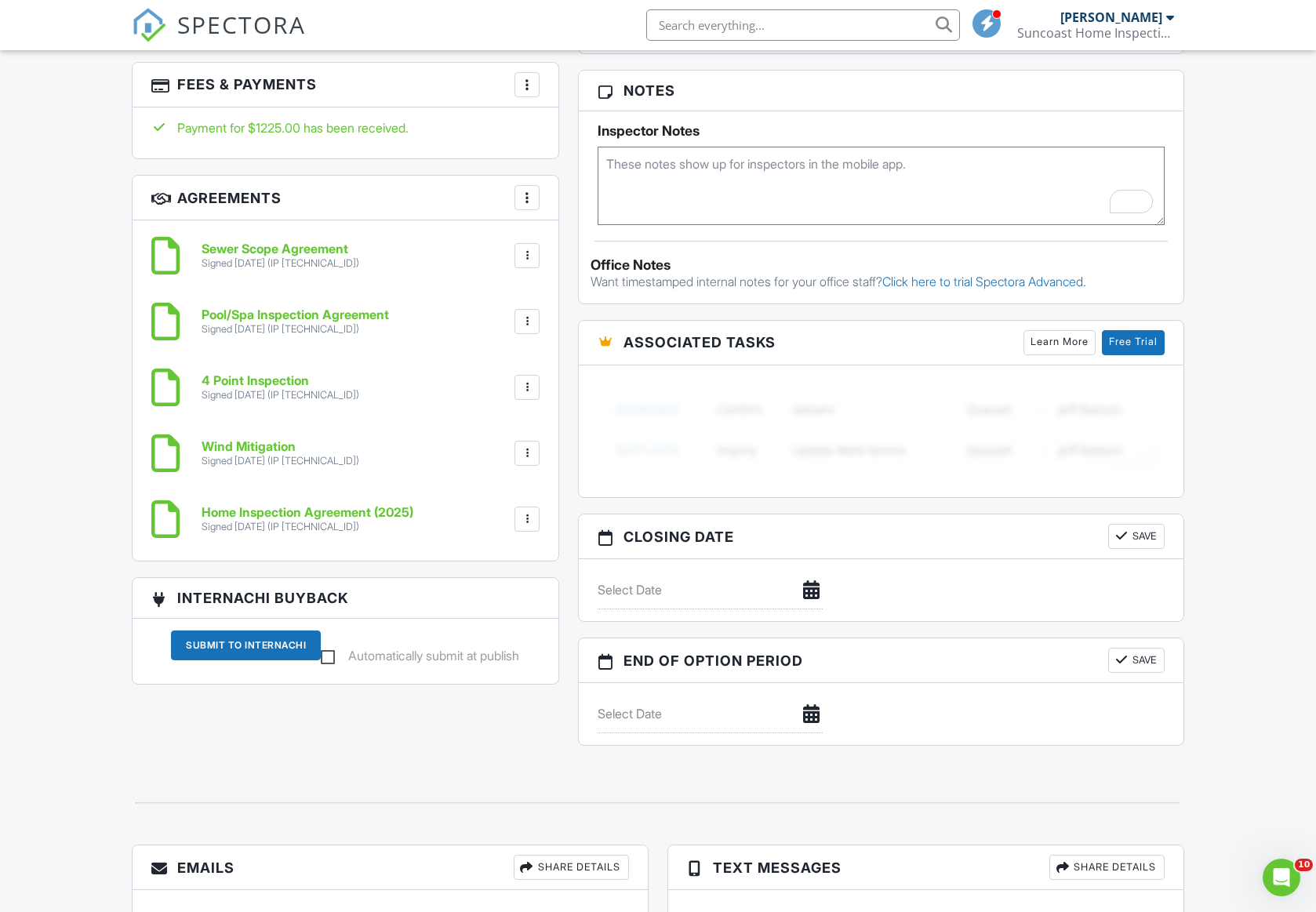
paste textarea "[PERSON_NAME] the list agent will let you in [DATE] [PHONE_NUMBER]"
type textarea "Chris the list agent will let you in tomorrow +1 (727) 560-0638"
click at [64, 545] on div "Dashboard Metrics Payments Contacts Templates Automations Settings Support Cent…" at bounding box center [658, 0] width 1316 height 2413
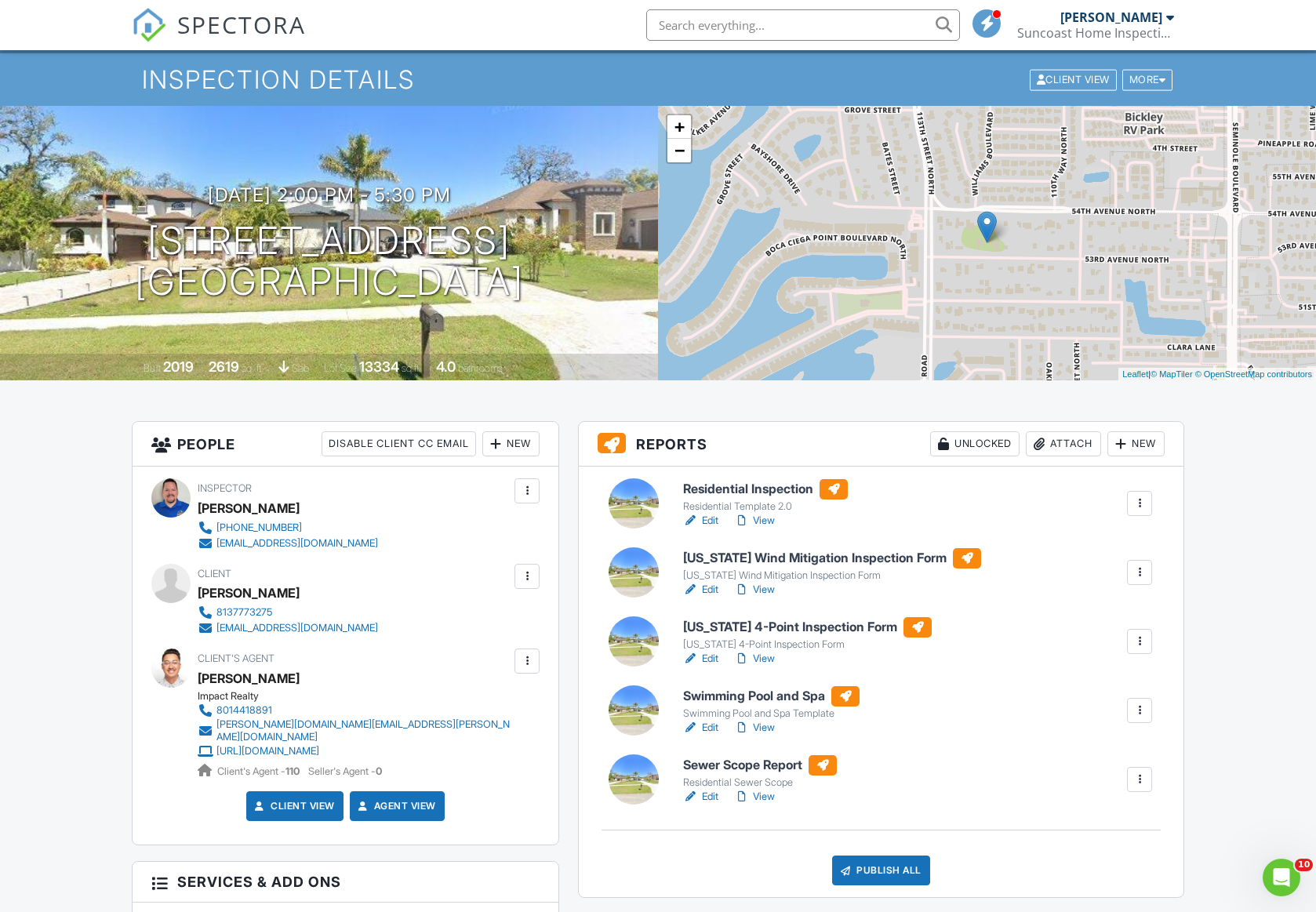
scroll to position [0, 0]
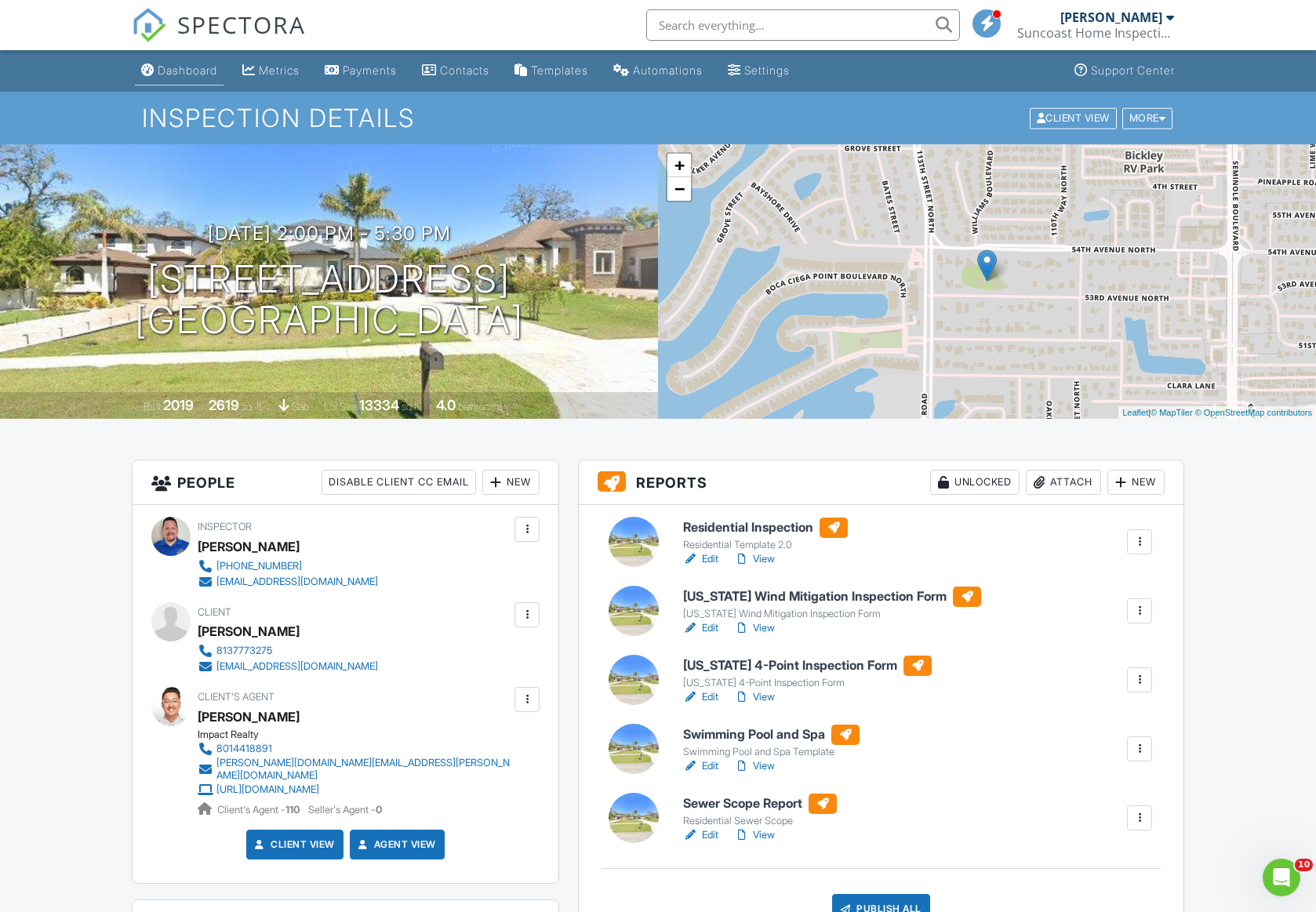
click at [183, 76] on div "Dashboard" at bounding box center [188, 70] width 60 height 13
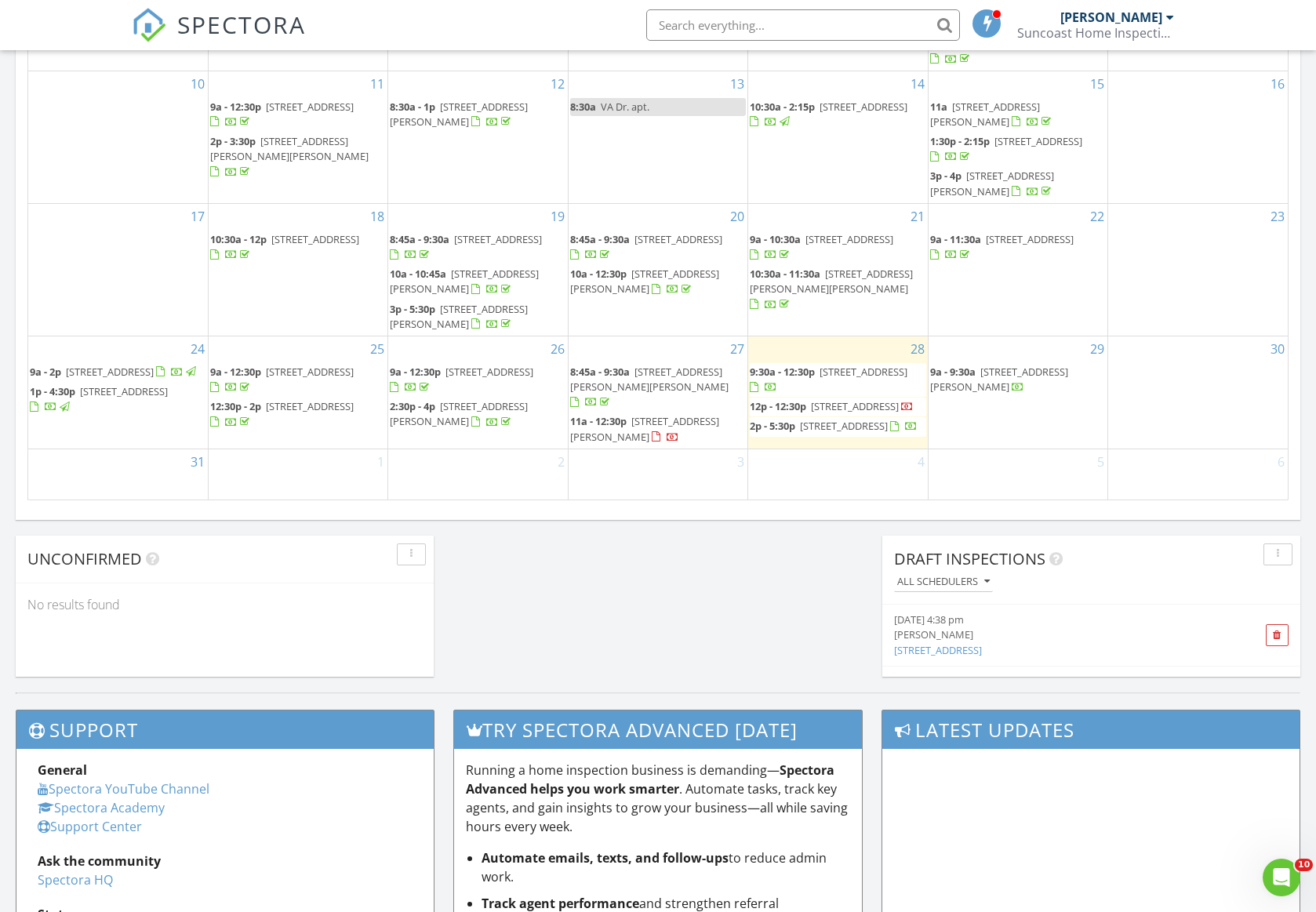
scroll to position [949, 0]
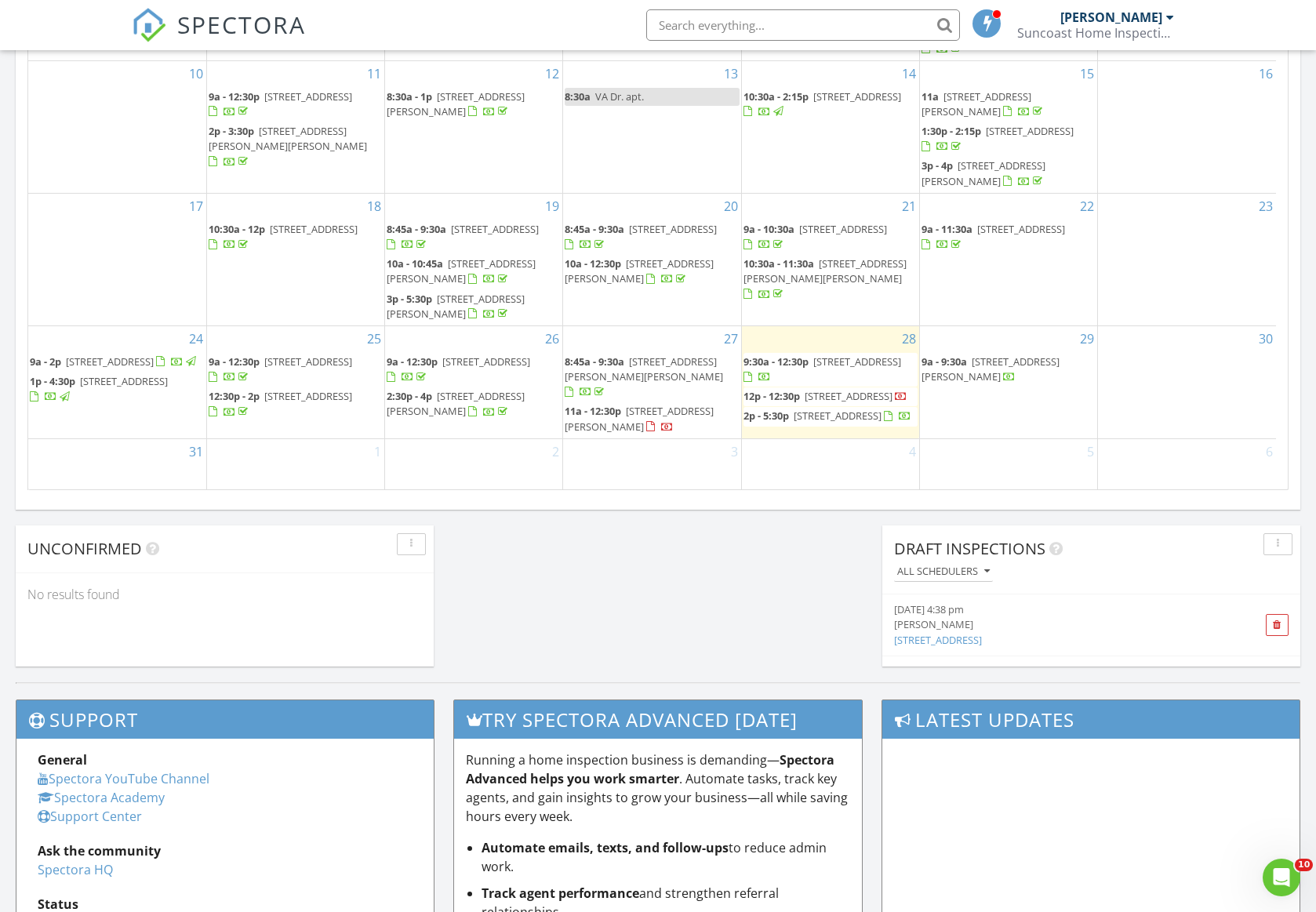
click at [851, 355] on span "[STREET_ADDRESS]" at bounding box center [857, 362] width 88 height 14
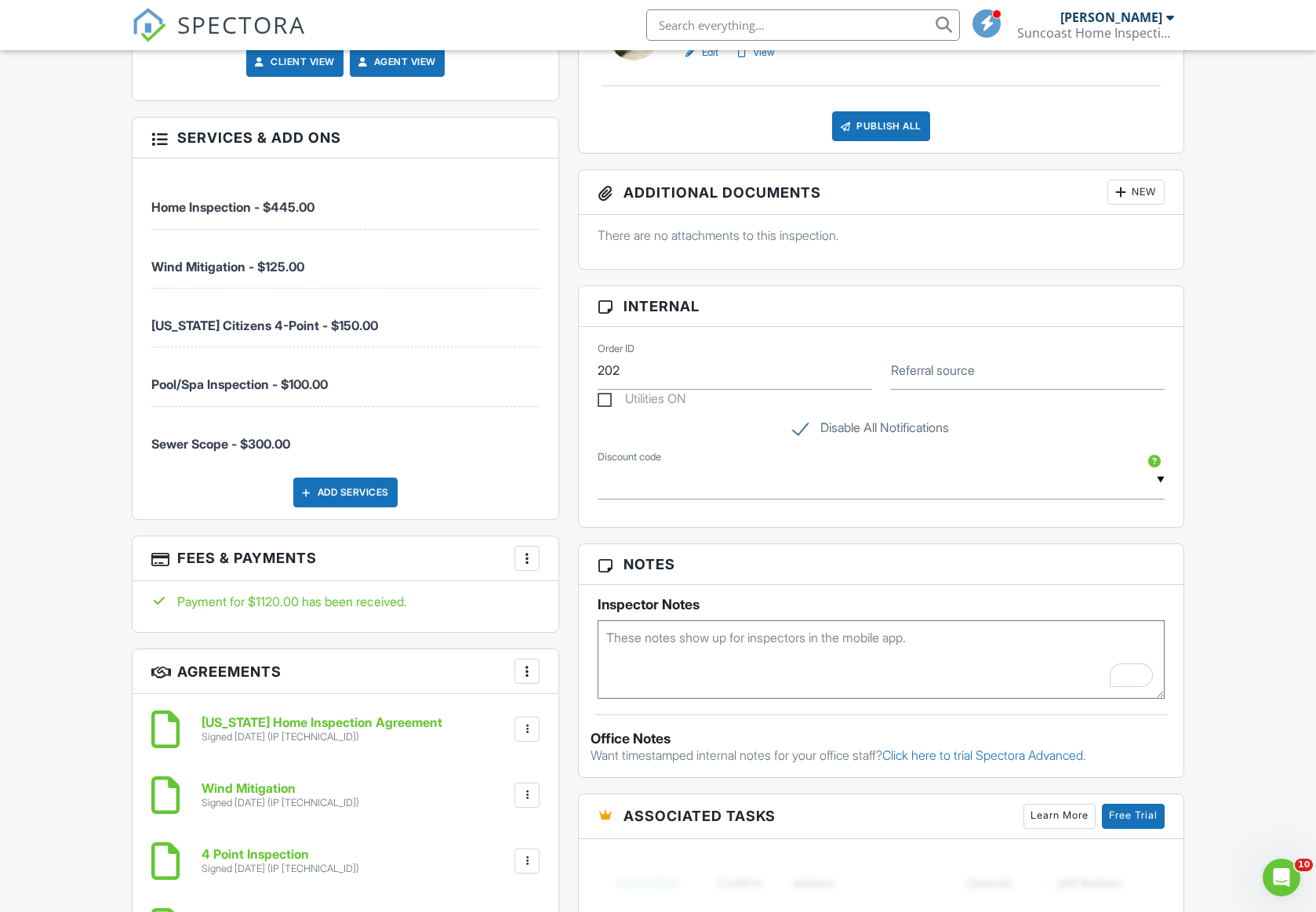
paste textarea "For the inspection in largo [DATE], please start on the outside as the sellers …"
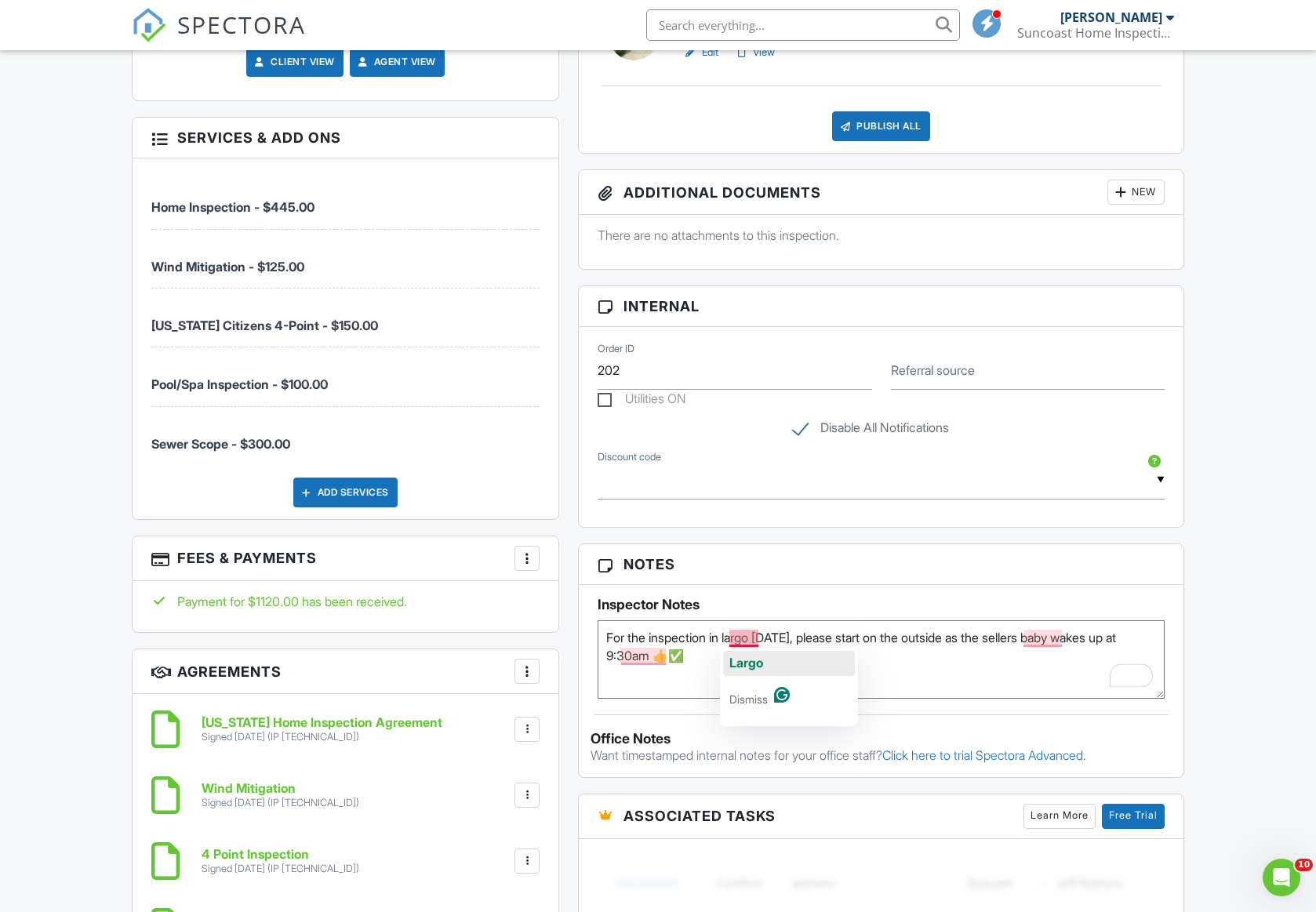
click at [750, 656] on span "Largo" at bounding box center [745, 662] width 34 height 16
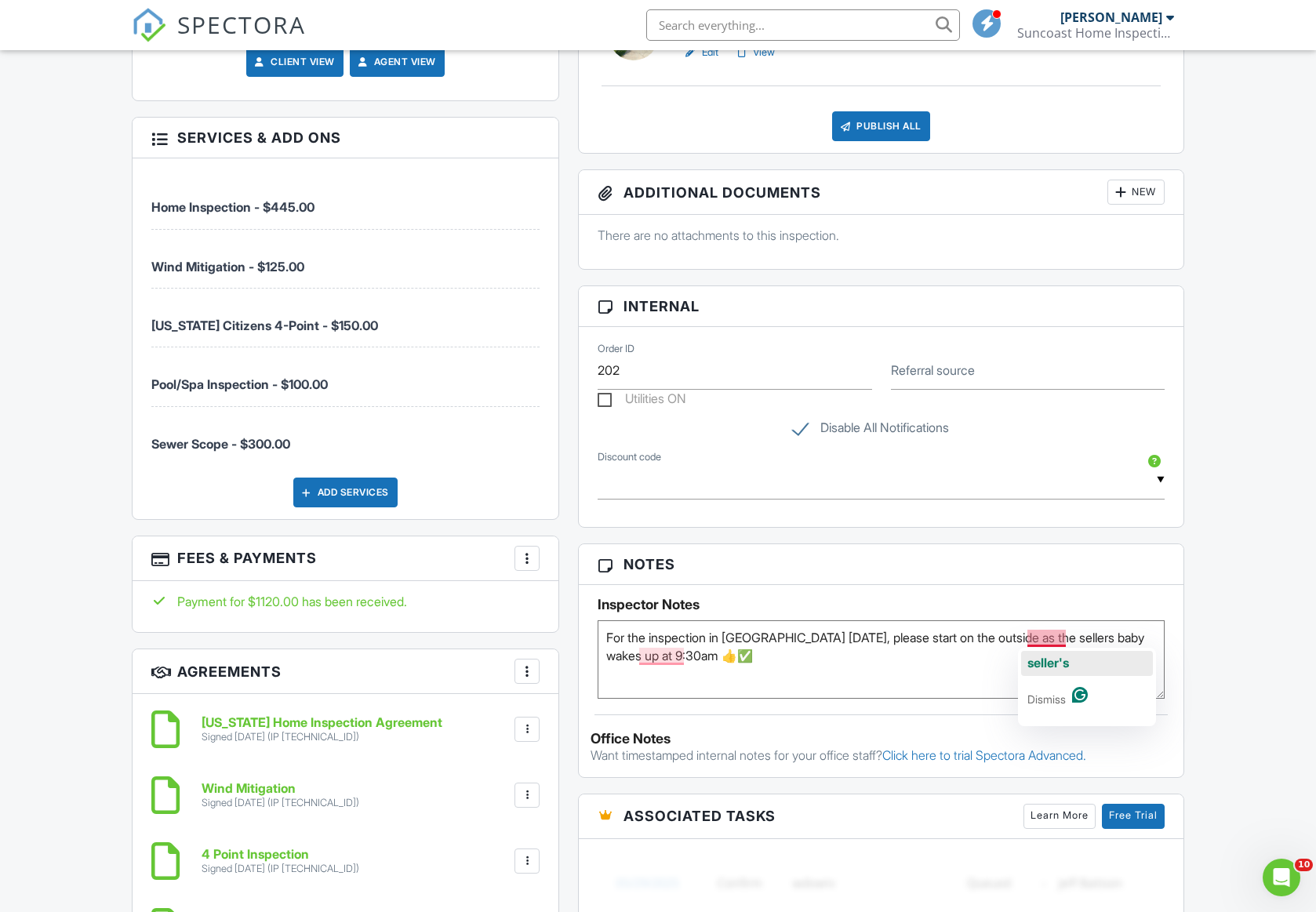
click at [1037, 658] on span "seller's" at bounding box center [1048, 662] width 42 height 16
type textarea "For the inspection in [GEOGRAPHIC_DATA] [DATE], please start on the outside as …"
click at [99, 579] on div "Dashboard Metrics Payments Contacts Templates Automations Settings Support Cent…" at bounding box center [658, 389] width 1316 height 2582
